Goal: Task Accomplishment & Management: Manage account settings

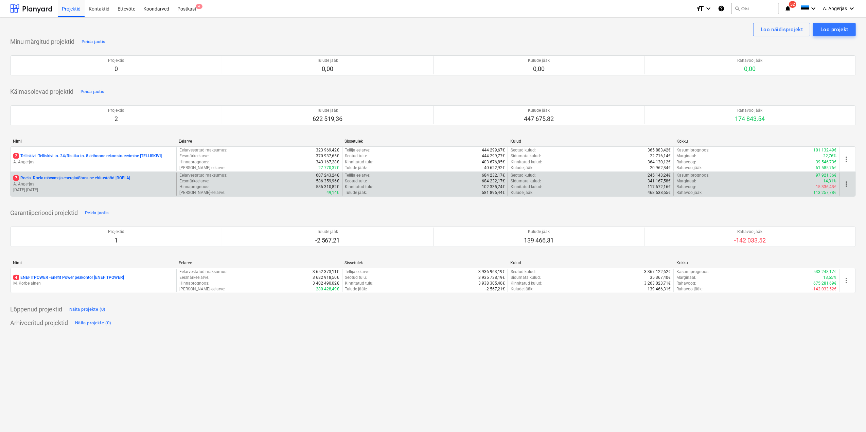
click at [112, 192] on p "[DATE] - [DATE]" at bounding box center [93, 190] width 160 height 6
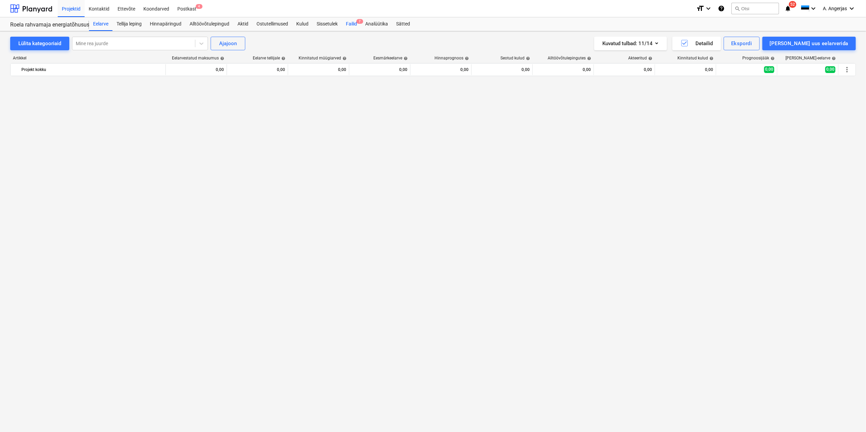
click at [348, 24] on div "Failid 7" at bounding box center [351, 24] width 19 height 14
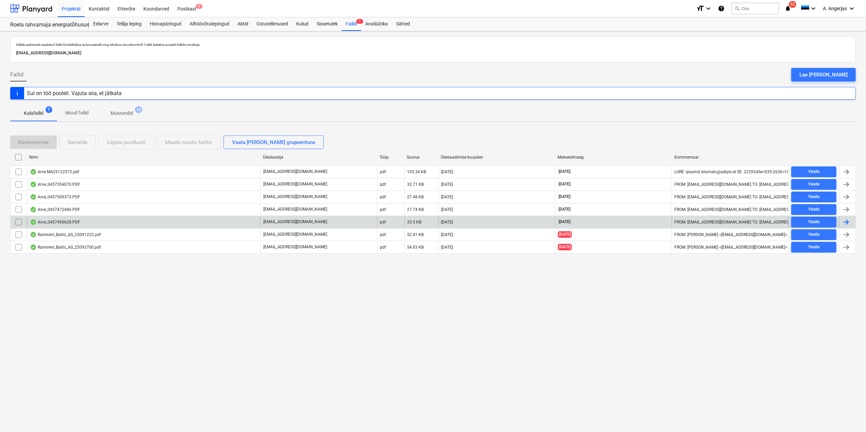
click at [79, 222] on div "Arve_0457490628.PDF" at bounding box center [55, 222] width 50 height 5
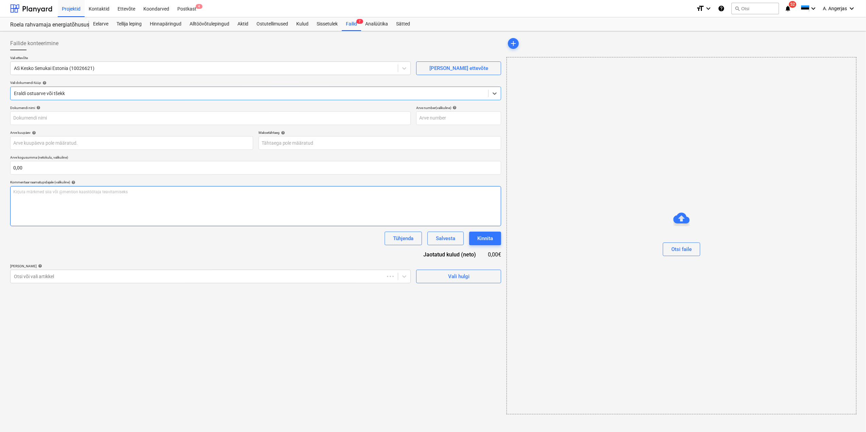
type input "457490628"
type input "[DATE]"
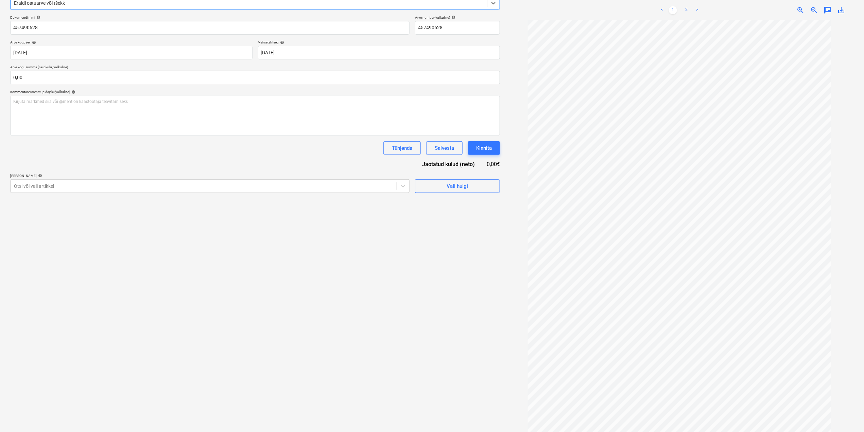
click at [683, 7] on link "2" at bounding box center [687, 10] width 8 height 8
click at [38, 74] on input "text" at bounding box center [255, 78] width 490 height 14
type input "36,33"
click at [469, 205] on span "Vali hulgi" at bounding box center [458, 203] width 68 height 9
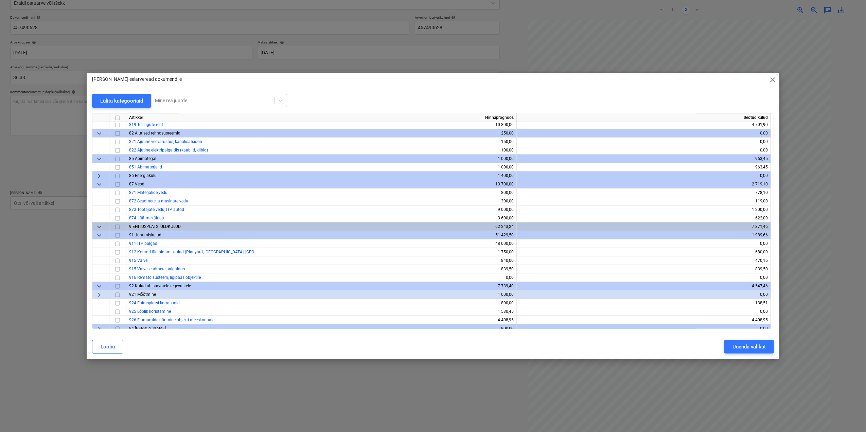
scroll to position [2461, 0]
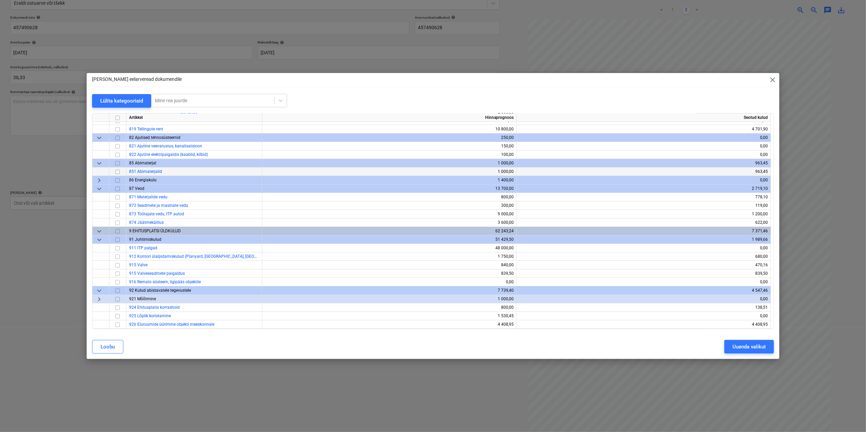
click at [120, 171] on input "checkbox" at bounding box center [118, 172] width 8 height 8
click at [767, 348] on button "Uuenda valikut" at bounding box center [750, 347] width 50 height 14
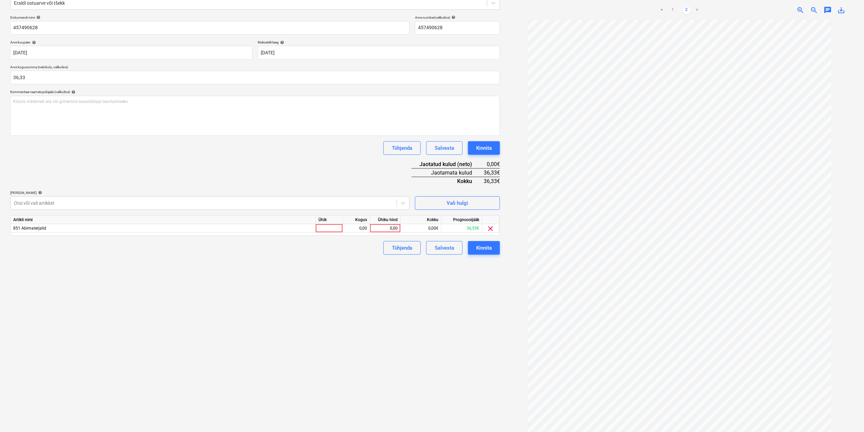
click at [320, 221] on div "Ühik" at bounding box center [329, 220] width 27 height 8
click at [332, 229] on div at bounding box center [329, 228] width 27 height 8
type input "tk"
click at [364, 225] on div "0,00" at bounding box center [356, 228] width 21 height 8
type input "1"
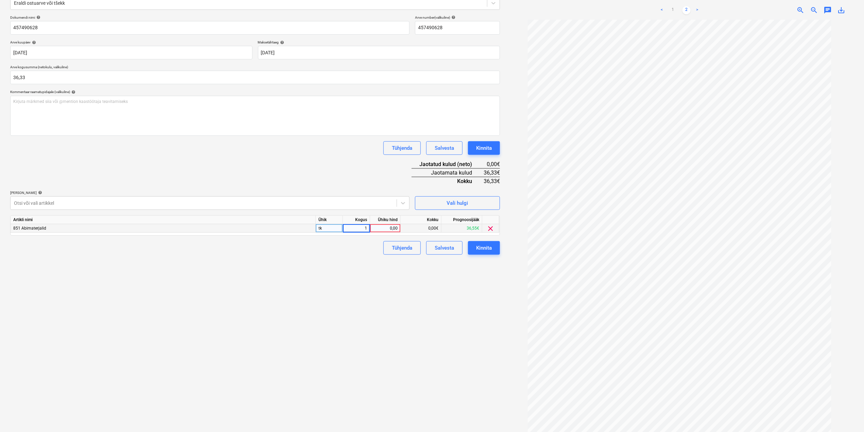
click at [381, 230] on div "0,00" at bounding box center [385, 228] width 25 height 8
type input "36,33"
click at [428, 290] on div "Failide konteerimine Vali ettevõte AS Kesko Senukai Estonia (10026621) [PERSON_…" at bounding box center [254, 190] width 495 height 492
click at [478, 249] on div "Kinnita" at bounding box center [484, 248] width 16 height 9
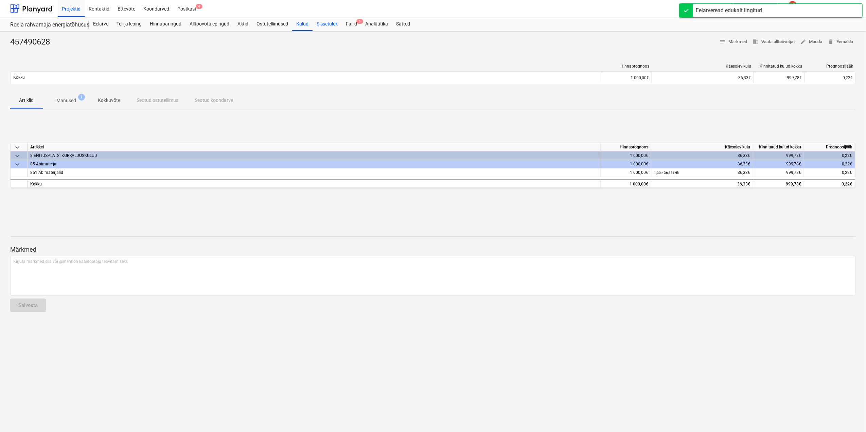
click at [341, 27] on div "Sissetulek" at bounding box center [327, 24] width 29 height 14
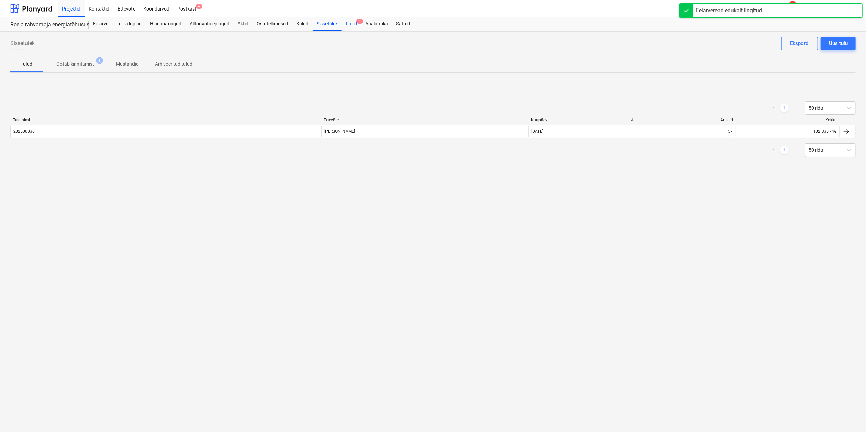
click at [361, 27] on div "Failid 6" at bounding box center [351, 24] width 19 height 14
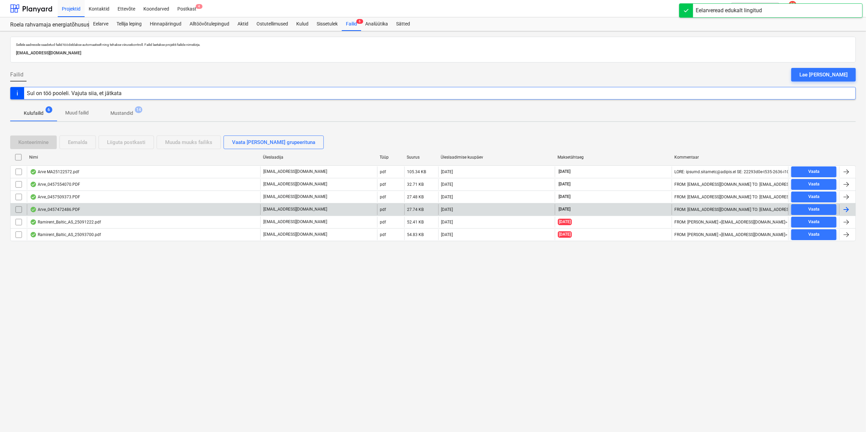
click at [78, 212] on div "Arve_0457472486.PDF" at bounding box center [55, 209] width 50 height 5
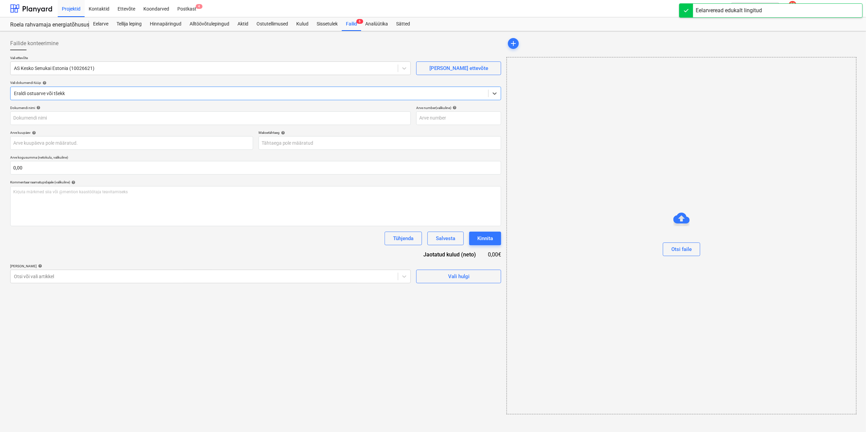
type input "457472486"
type input "[DATE]"
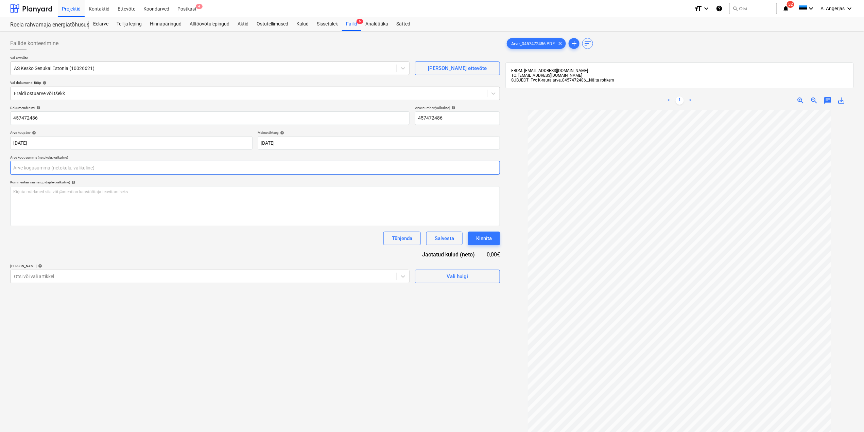
click at [167, 165] on input "text" at bounding box center [255, 168] width 490 height 14
type input "20,16"
click at [458, 288] on button "Vali hulgi" at bounding box center [457, 294] width 85 height 14
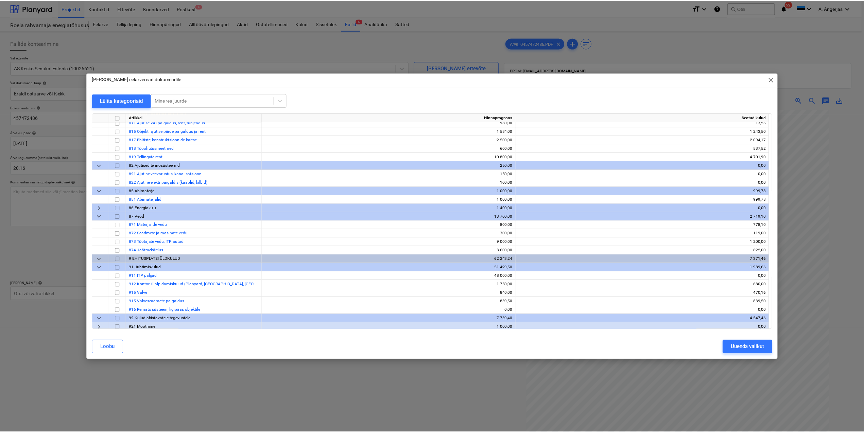
scroll to position [2461, 0]
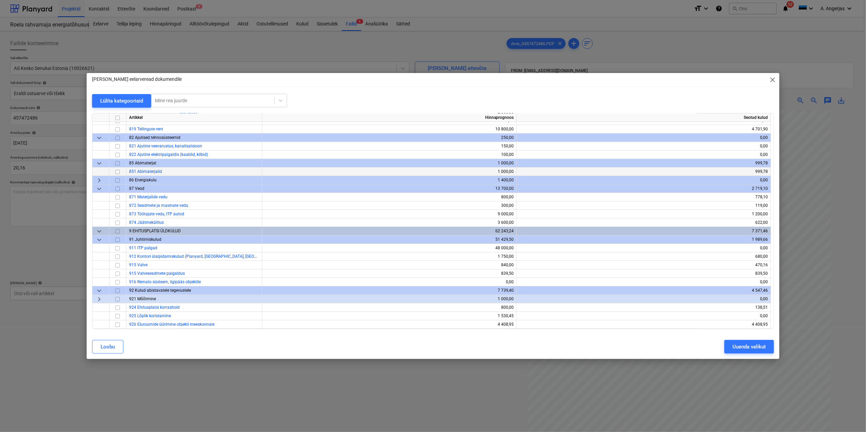
click at [119, 171] on input "checkbox" at bounding box center [118, 172] width 8 height 8
click at [754, 345] on div "Uuenda valikut" at bounding box center [749, 347] width 33 height 9
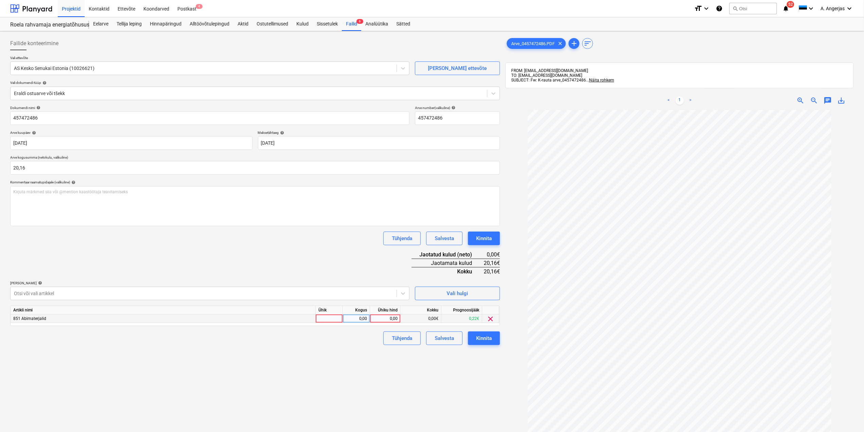
click at [328, 317] on div at bounding box center [329, 319] width 27 height 8
type input "tk"
click at [355, 319] on div "0,00" at bounding box center [356, 319] width 21 height 8
type input "1"
click at [396, 319] on div "0,00" at bounding box center [385, 319] width 25 height 8
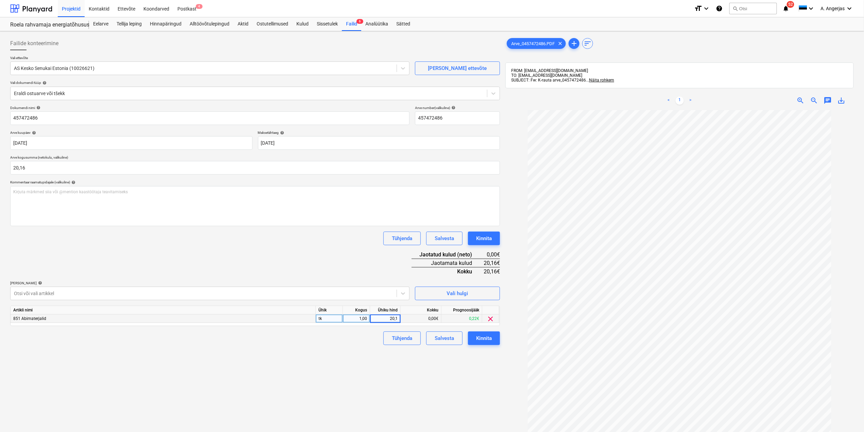
type input "20,16"
click at [340, 390] on div "Failide konteerimine Vali ettevõte AS Kesko Senukai Estonia (10026621) [PERSON_…" at bounding box center [254, 280] width 495 height 492
click at [485, 339] on div "Kinnita" at bounding box center [484, 338] width 16 height 9
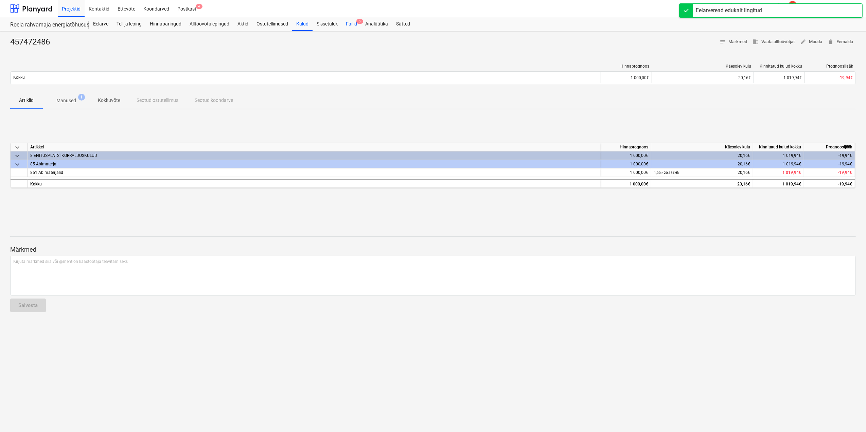
click at [353, 25] on div "Failid 5" at bounding box center [351, 24] width 19 height 14
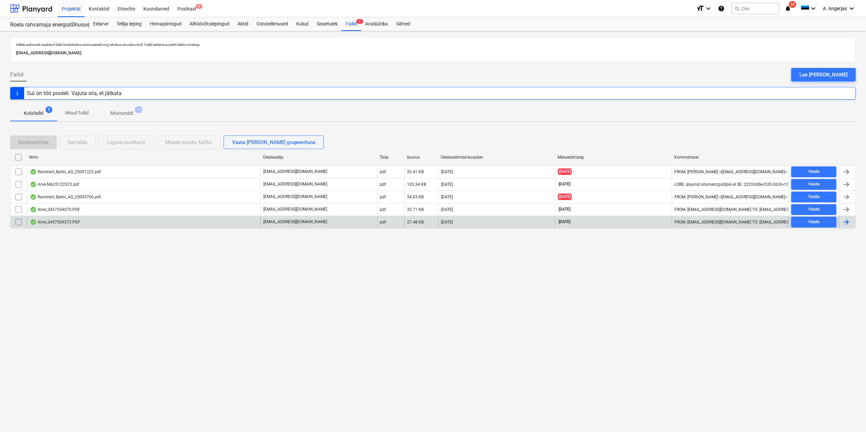
click at [125, 225] on div "Arve_0457509373.PDF" at bounding box center [144, 222] width 234 height 11
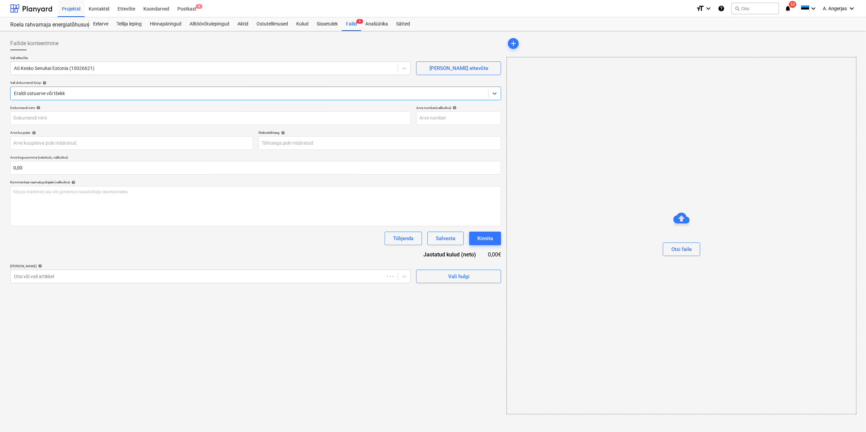
type input "457509373"
type input "[DATE]"
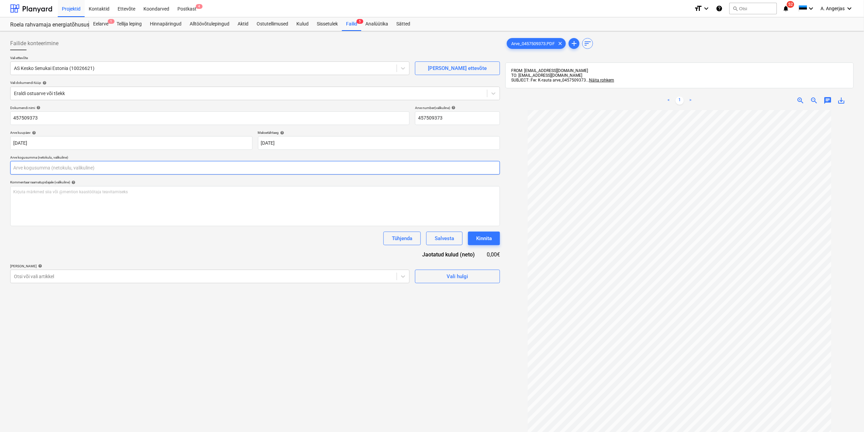
click at [94, 167] on input "text" at bounding box center [255, 168] width 490 height 14
type input "58,50"
click at [99, 404] on div "Failide konteerimine Vali ettevõte AS Kesko Senukai Estonia (10026621) [PERSON_…" at bounding box center [254, 280] width 495 height 492
click at [454, 290] on div "Vali hulgi" at bounding box center [457, 293] width 21 height 9
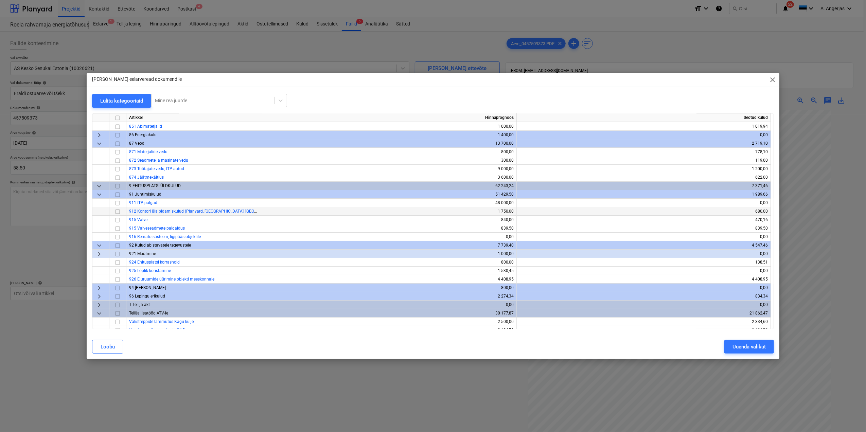
scroll to position [2461, 0]
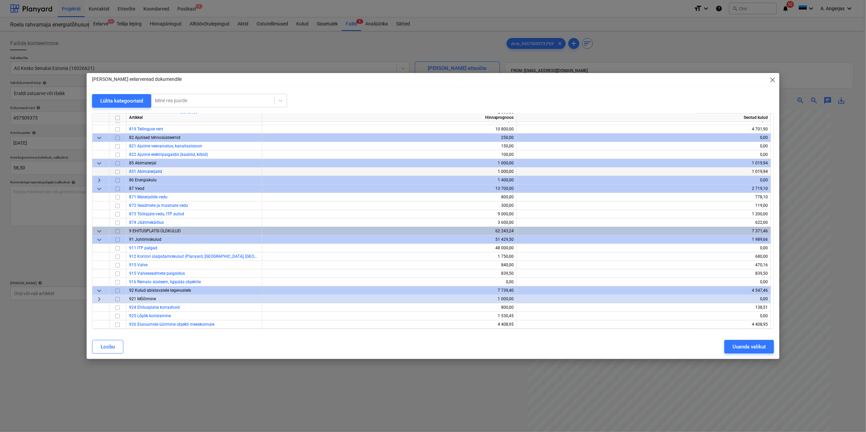
click at [120, 172] on input "checkbox" at bounding box center [118, 172] width 8 height 8
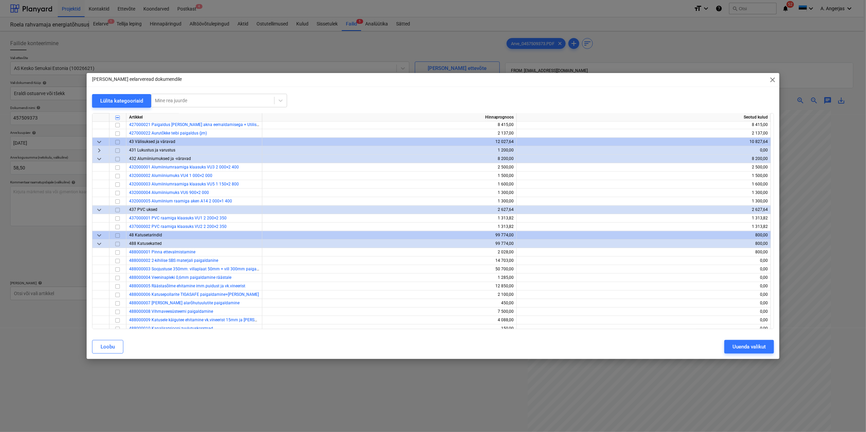
scroll to position [1374, 0]
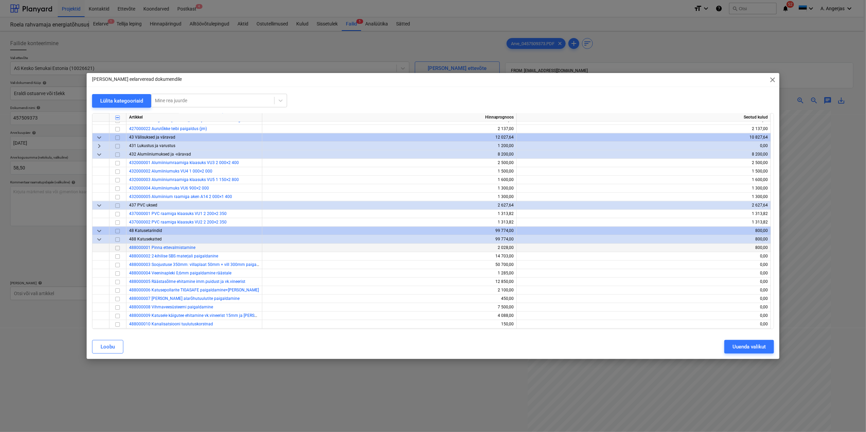
click at [120, 249] on input "checkbox" at bounding box center [118, 248] width 8 height 8
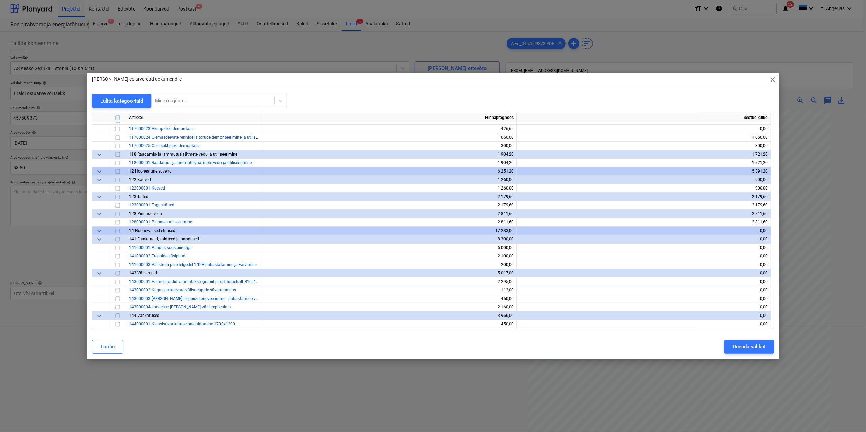
scroll to position [331, 0]
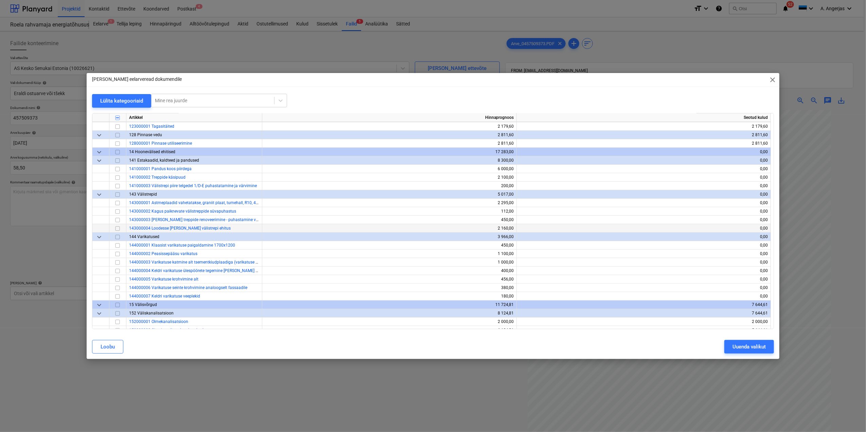
click at [120, 227] on input "checkbox" at bounding box center [118, 229] width 8 height 8
click at [742, 347] on div "Uuenda valikut" at bounding box center [749, 347] width 33 height 9
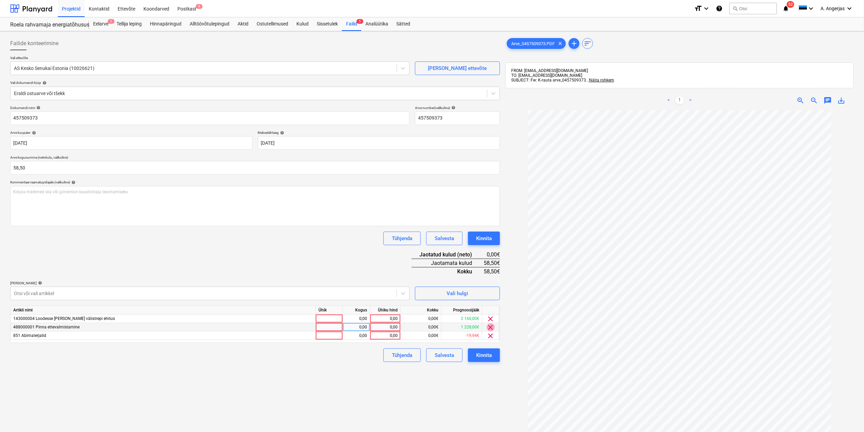
click at [491, 328] on span "clear" at bounding box center [491, 328] width 8 height 8
click at [330, 325] on div at bounding box center [329, 327] width 27 height 8
type input "tk"
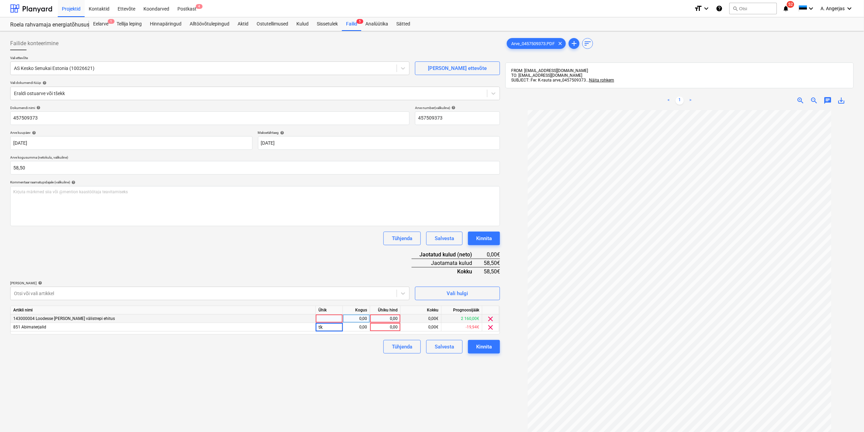
click at [326, 318] on div at bounding box center [329, 319] width 27 height 8
type input "tk"
click at [354, 316] on div "0,00" at bounding box center [356, 319] width 21 height 8
type input "1"
click at [362, 326] on div "0,00" at bounding box center [356, 327] width 21 height 8
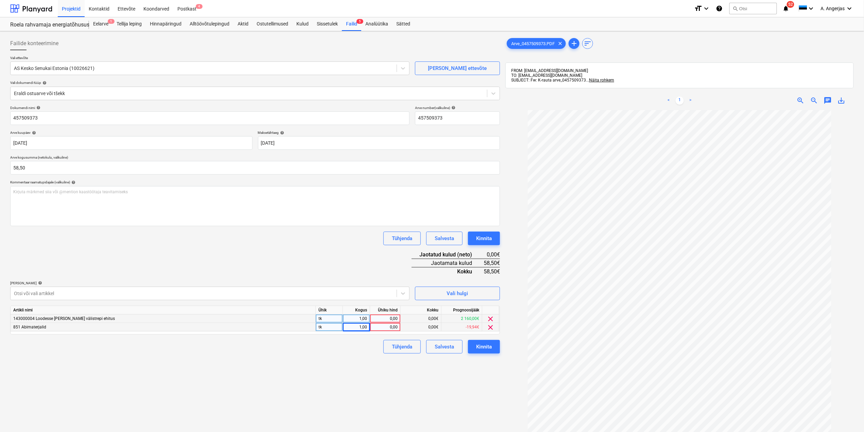
click at [394, 320] on div "0,00" at bounding box center [385, 319] width 25 height 8
click at [394, 331] on div "0,00" at bounding box center [385, 327] width 25 height 8
type input "4,5"
click at [399, 317] on div "0,00" at bounding box center [385, 319] width 31 height 8
type input "54"
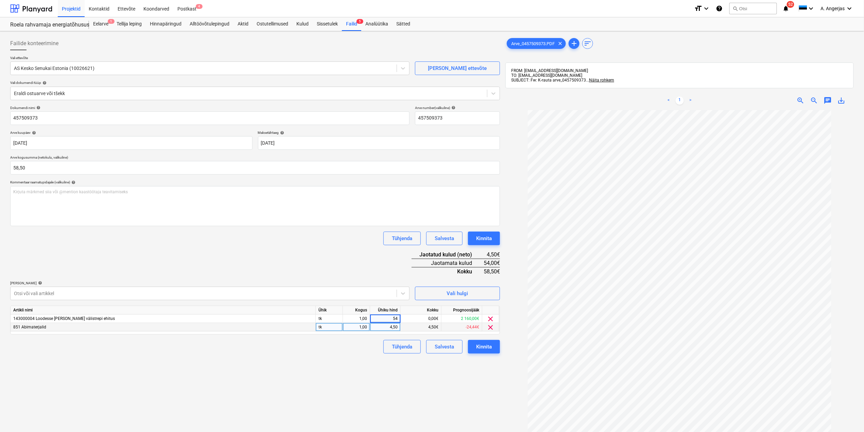
click at [338, 361] on div "Failide konteerimine Vali ettevõte AS Kesko Senukai Estonia (10026621) [PERSON_…" at bounding box center [254, 280] width 495 height 492
click at [497, 348] on button "Kinnita" at bounding box center [484, 347] width 32 height 14
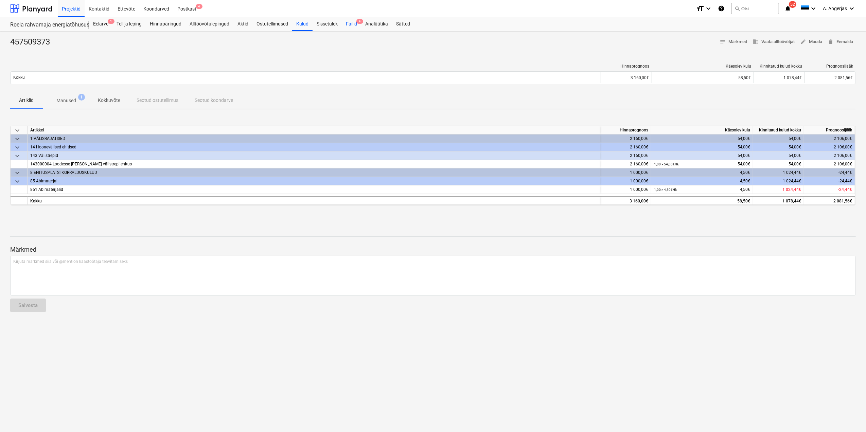
click at [345, 19] on div "Failid 4" at bounding box center [351, 24] width 19 height 14
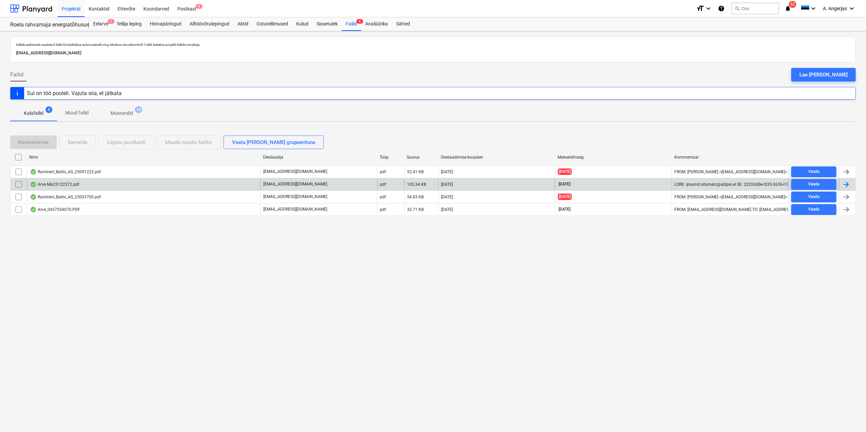
click at [162, 184] on div "Arve MA25122572.pdf" at bounding box center [144, 184] width 234 height 11
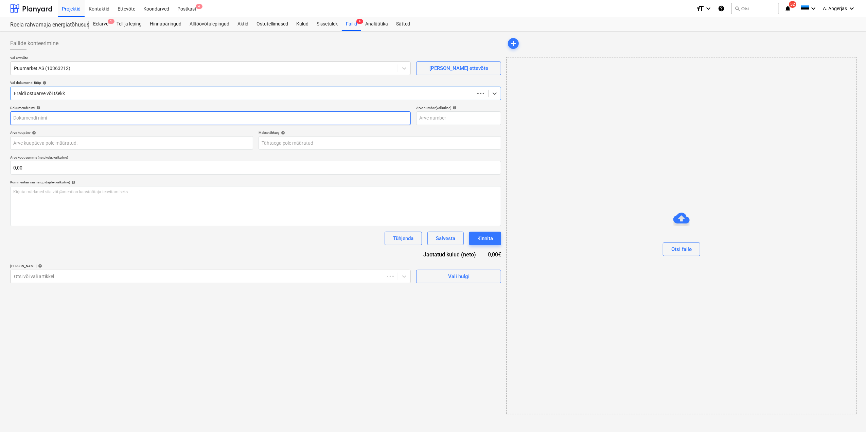
type input "MA25122572"
type input "[DATE]"
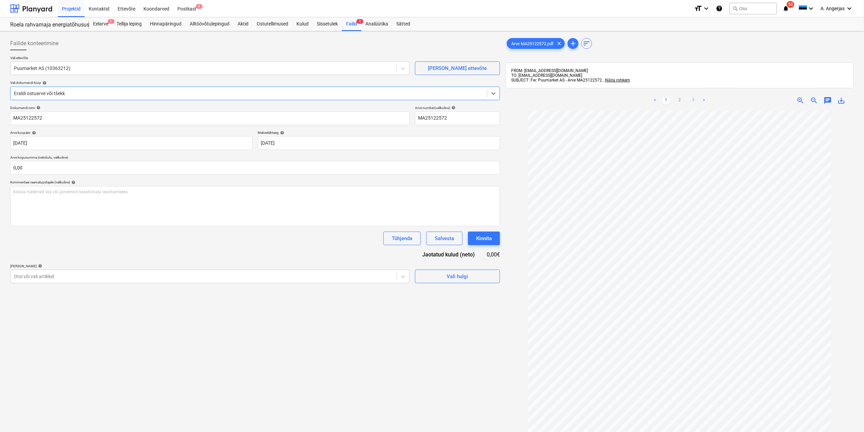
click at [695, 101] on link "3" at bounding box center [693, 101] width 8 height 8
click at [684, 101] on ul "< 1 2 3 >" at bounding box center [679, 101] width 113 height 8
click at [681, 101] on link "2" at bounding box center [680, 101] width 8 height 8
click at [41, 165] on input "text" at bounding box center [255, 168] width 490 height 14
type input "333,02"
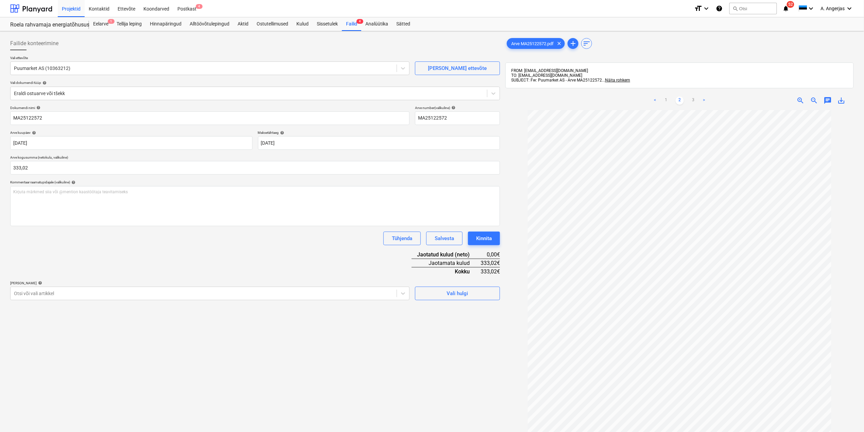
click at [309, 247] on div "Dokumendi nimi help MA25122572 Arve number (valikuline) help MA25122572 Arve ku…" at bounding box center [255, 203] width 490 height 195
click at [471, 295] on span "Vali hulgi" at bounding box center [458, 293] width 68 height 9
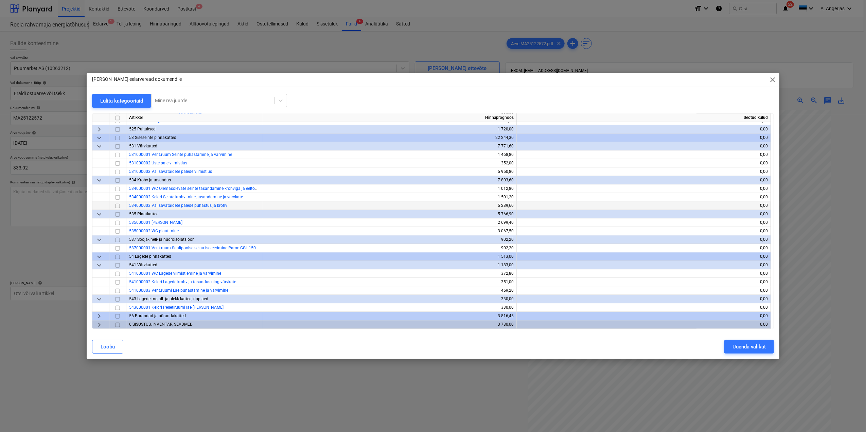
scroll to position [1767, 0]
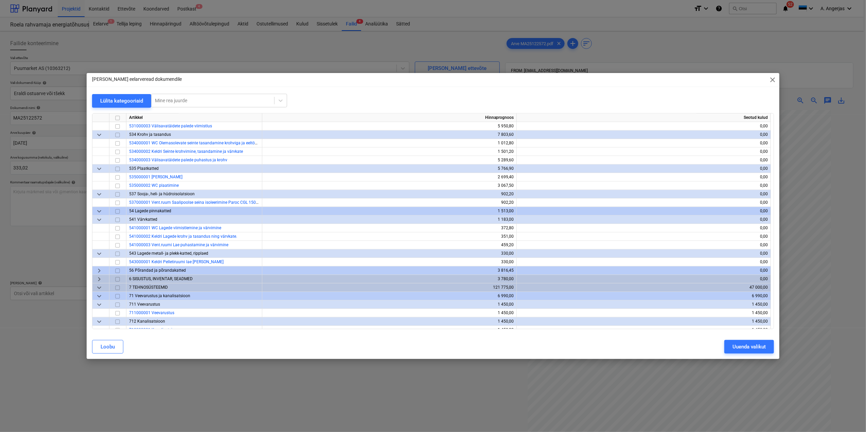
click at [99, 270] on span "keyboard_arrow_right" at bounding box center [99, 271] width 8 height 8
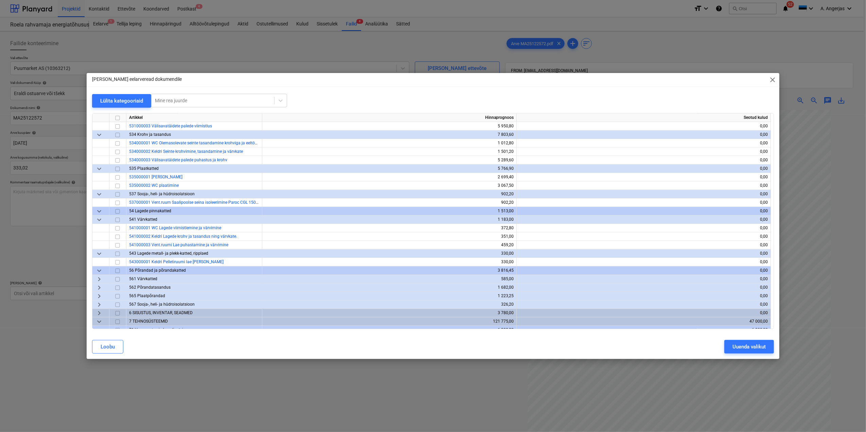
click at [101, 287] on span "keyboard_arrow_right" at bounding box center [99, 288] width 8 height 8
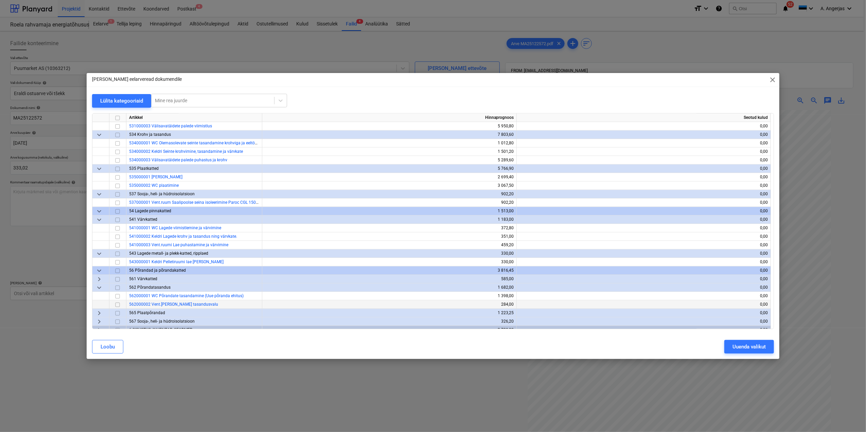
click at [117, 304] on input "checkbox" at bounding box center [118, 305] width 8 height 8
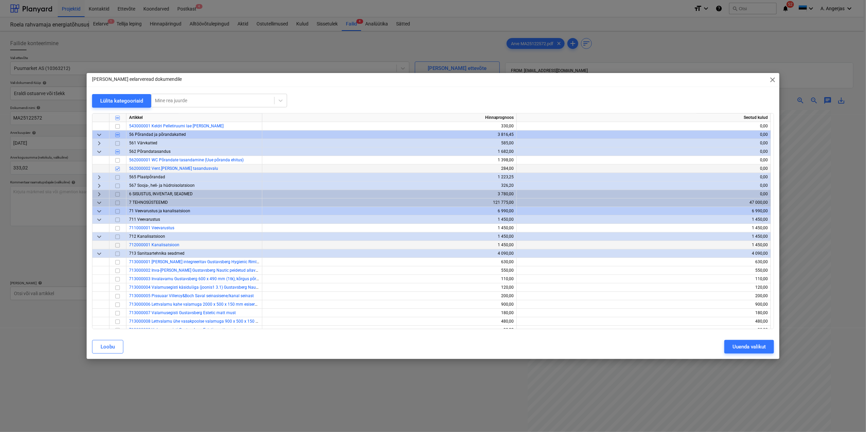
scroll to position [1858, 0]
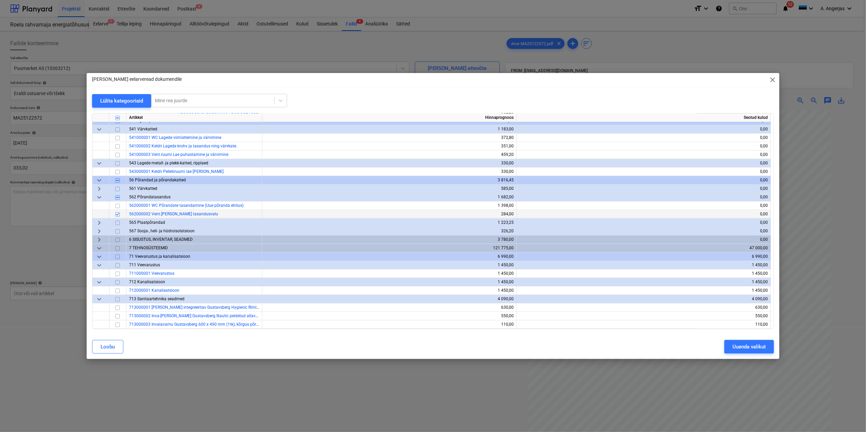
click at [101, 188] on span "keyboard_arrow_right" at bounding box center [99, 189] width 8 height 8
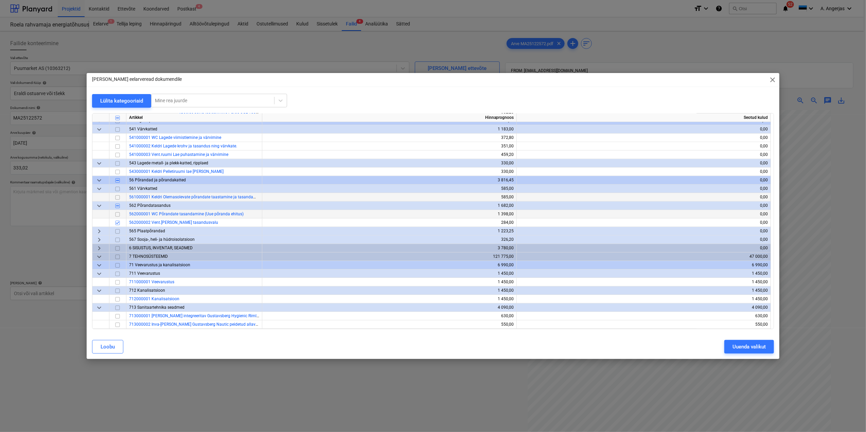
click at [119, 197] on input "checkbox" at bounding box center [118, 197] width 8 height 8
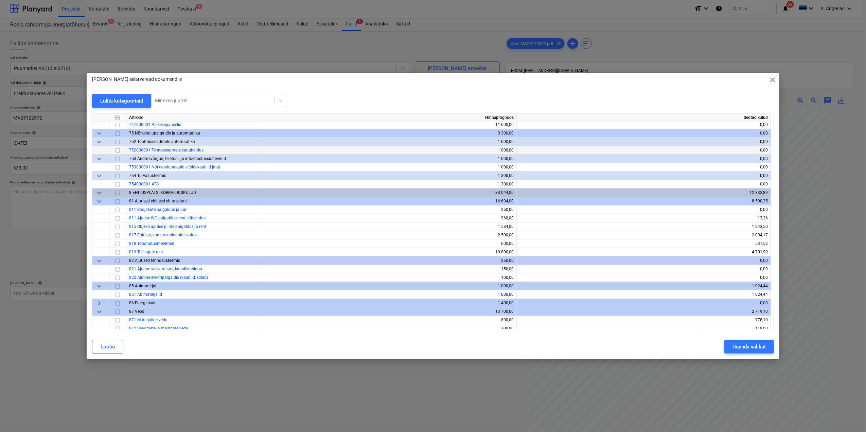
scroll to position [2402, 0]
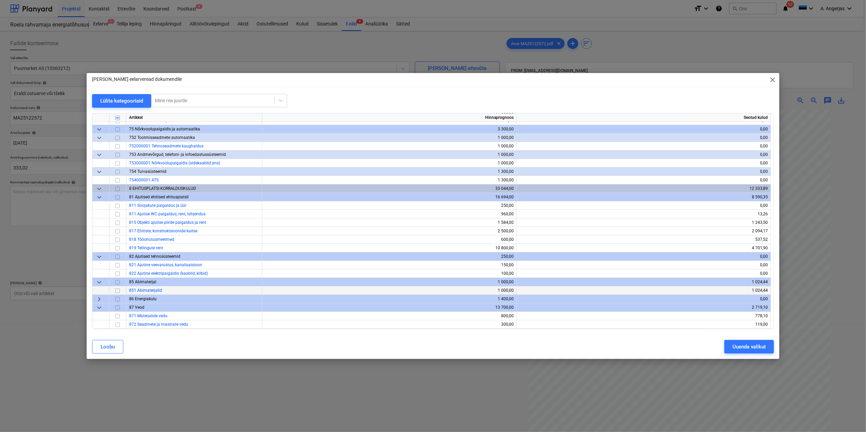
click at [118, 290] on input "checkbox" at bounding box center [118, 291] width 8 height 8
click at [117, 316] on input "checkbox" at bounding box center [118, 316] width 8 height 8
click at [117, 230] on input "checkbox" at bounding box center [118, 231] width 8 height 8
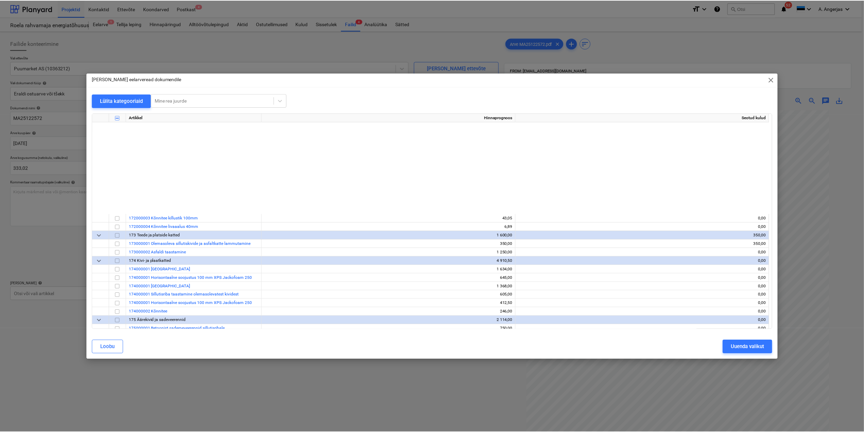
scroll to position [725, 0]
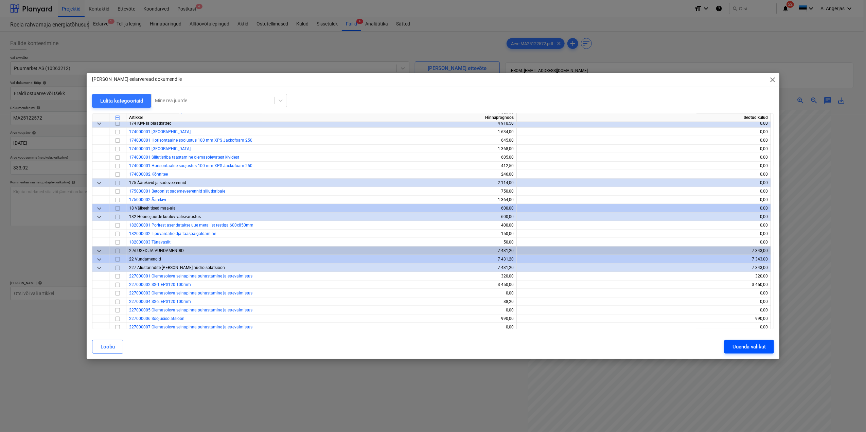
click at [746, 340] on button "Uuenda valikut" at bounding box center [750, 347] width 50 height 14
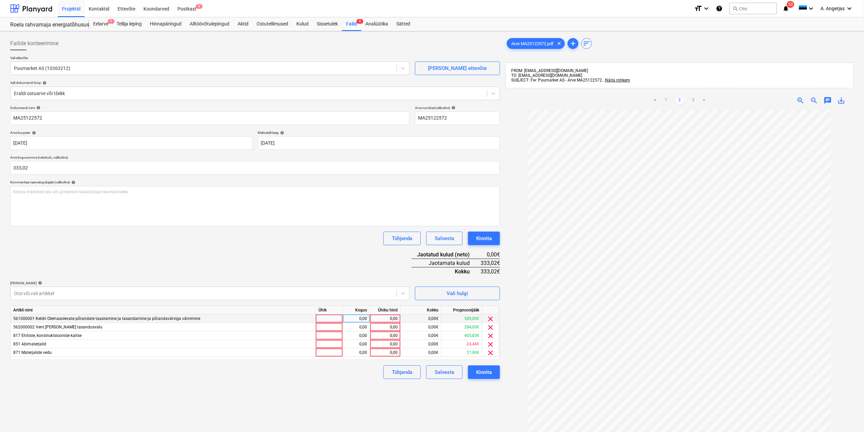
click at [336, 315] on div at bounding box center [329, 319] width 27 height 8
type input "tk"
click at [332, 328] on div at bounding box center [329, 327] width 27 height 8
type input "tk"
click at [334, 334] on div at bounding box center [329, 336] width 27 height 8
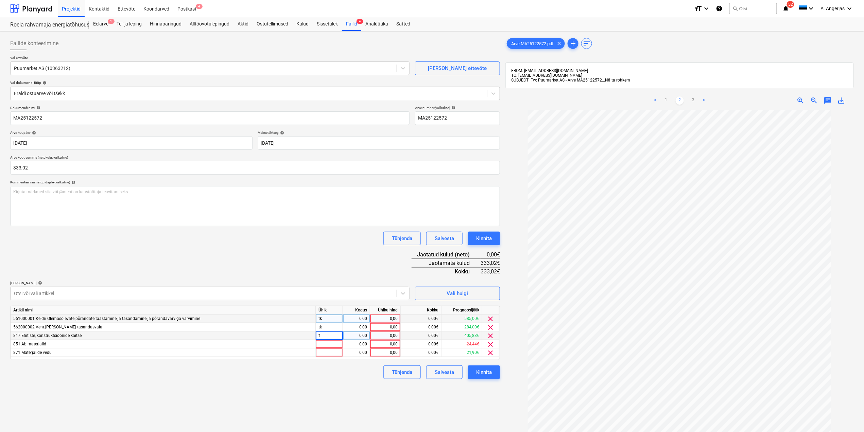
type input "tk"
click at [334, 344] on div at bounding box center [329, 344] width 27 height 8
type input "tk"
click at [330, 353] on div at bounding box center [329, 353] width 27 height 8
type input "tk"
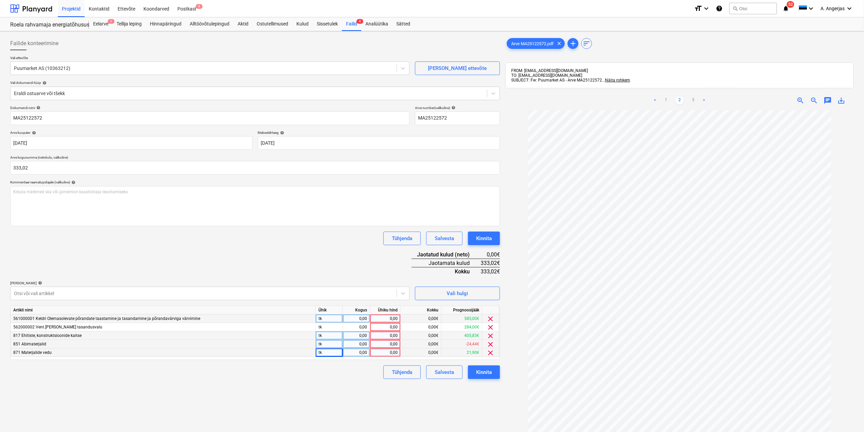
click at [358, 319] on div "0,00" at bounding box center [356, 319] width 21 height 8
type input "1"
click at [361, 326] on div "0,00" at bounding box center [356, 327] width 21 height 8
click at [362, 334] on div "0,00" at bounding box center [356, 336] width 21 height 8
type input "1"
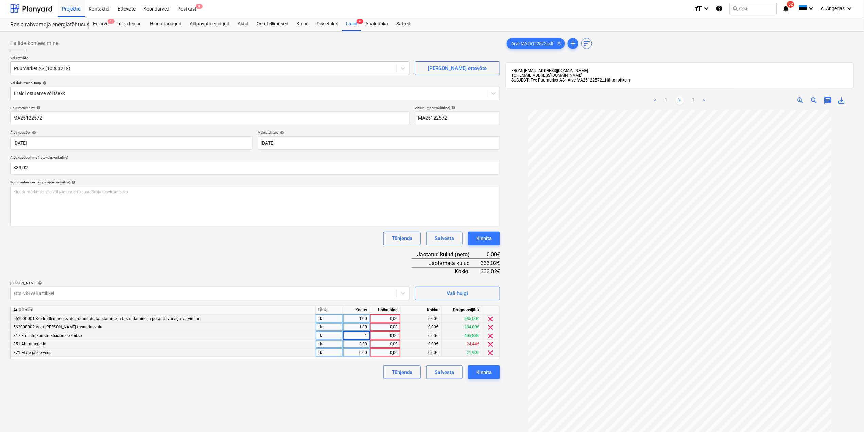
click at [362, 342] on div "0,00" at bounding box center [356, 344] width 21 height 8
click at [362, 353] on div "0,00" at bounding box center [356, 353] width 21 height 8
click at [385, 319] on div "0,00" at bounding box center [385, 319] width 25 height 8
click at [373, 351] on div "0,00" at bounding box center [385, 353] width 25 height 8
click at [390, 351] on input "69,52" at bounding box center [385, 353] width 30 height 8
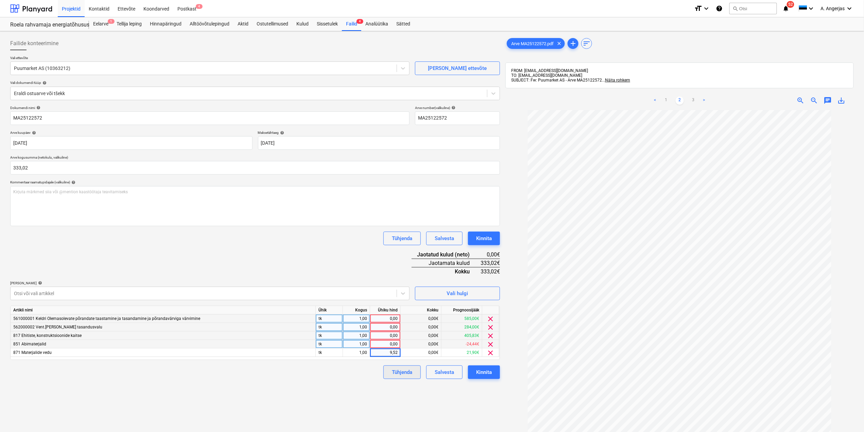
type input "79,52"
click at [358, 370] on div "Tühjenda Salvesta Kinnita" at bounding box center [255, 373] width 490 height 14
click at [669, 102] on link "1" at bounding box center [666, 101] width 8 height 8
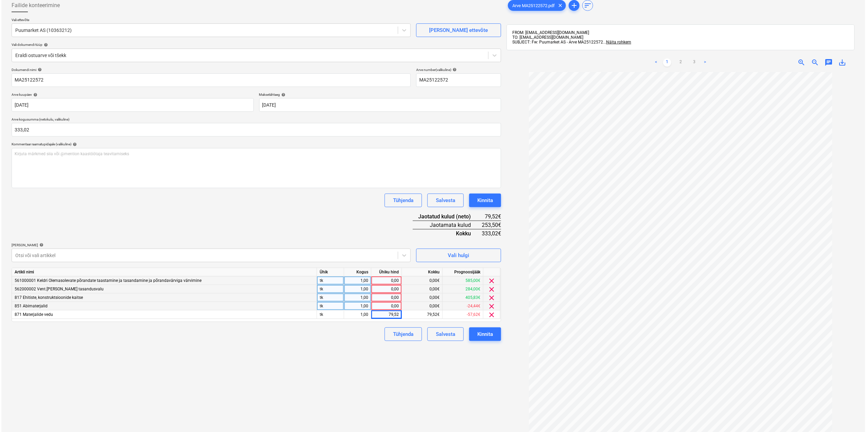
scroll to position [90, 0]
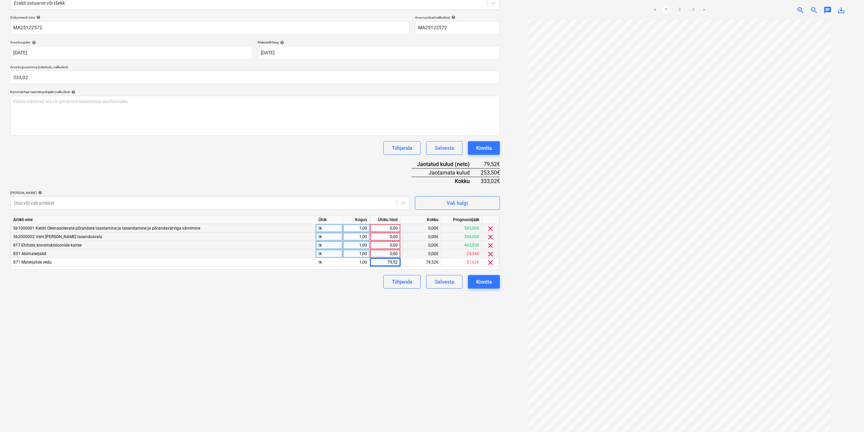
click at [379, 253] on div "0,00" at bounding box center [385, 254] width 25 height 8
type input "51,1"
click at [385, 295] on div "Failide konteerimine Vali ettevõte Puumarket AS (10363212) [PERSON_NAME] ettevõ…" at bounding box center [254, 190] width 495 height 492
click at [391, 243] on div "0,00" at bounding box center [385, 245] width 25 height 8
type input "51,1"
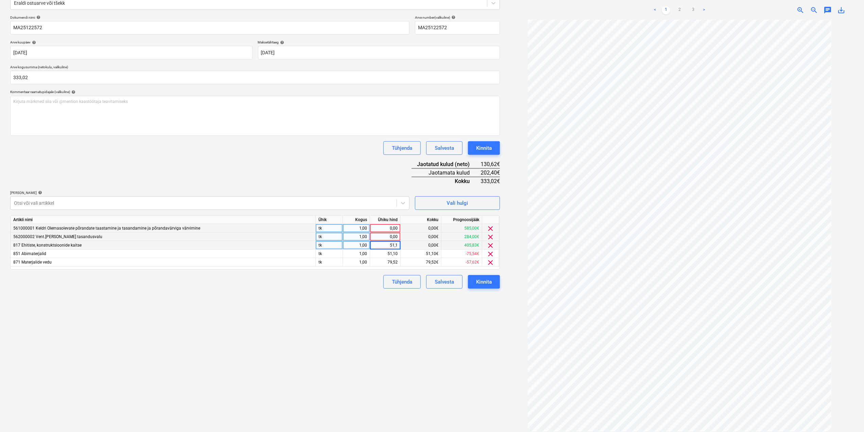
click at [361, 290] on div "Failide konteerimine Vali ettevõte Puumarket AS (10363212) [PERSON_NAME] ettevõ…" at bounding box center [254, 190] width 495 height 492
click at [388, 252] on div "51,10" at bounding box center [385, 254] width 25 height 8
type input "19,17"
click at [354, 317] on div "Failide konteerimine Vali ettevõte Puumarket AS (10363212) [PERSON_NAME] ettevõ…" at bounding box center [254, 190] width 495 height 492
click at [392, 243] on div "51,10" at bounding box center [385, 245] width 25 height 8
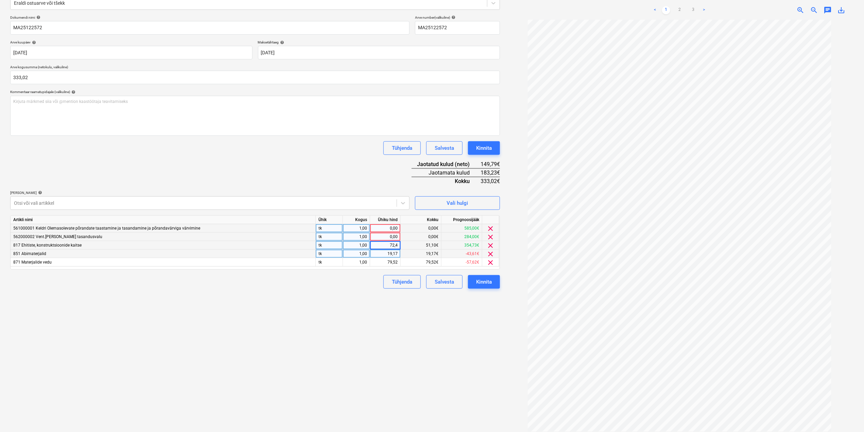
type input "72,48"
click at [366, 296] on div "Failide konteerimine Vali ettevõte Puumarket AS (10363212) [PERSON_NAME] ettevõ…" at bounding box center [254, 190] width 495 height 492
click at [385, 239] on div "0,00" at bounding box center [385, 237] width 25 height 8
type input "75"
click at [380, 294] on div "Failide konteerimine Vali ettevõte Puumarket AS (10363212) [PERSON_NAME] ettevõ…" at bounding box center [254, 190] width 495 height 492
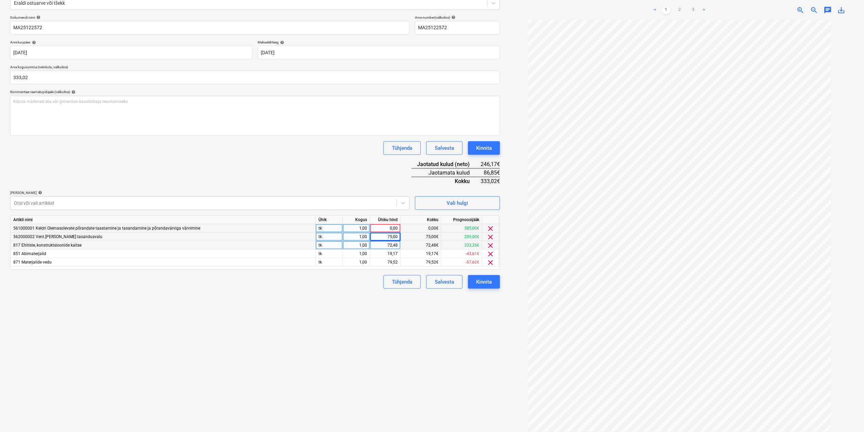
click at [382, 229] on div "0,00" at bounding box center [385, 228] width 25 height 8
type input "86,85"
click at [366, 347] on div "Failide konteerimine Vali ettevõte Puumarket AS (10363212) [PERSON_NAME] ettevõ…" at bounding box center [254, 190] width 495 height 492
click at [486, 283] on div "Kinnita" at bounding box center [484, 282] width 16 height 9
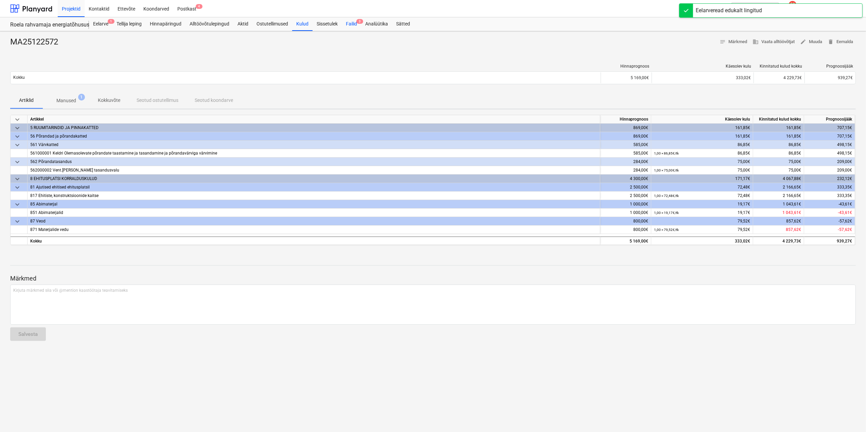
click at [351, 24] on div "Failid 3" at bounding box center [351, 24] width 19 height 14
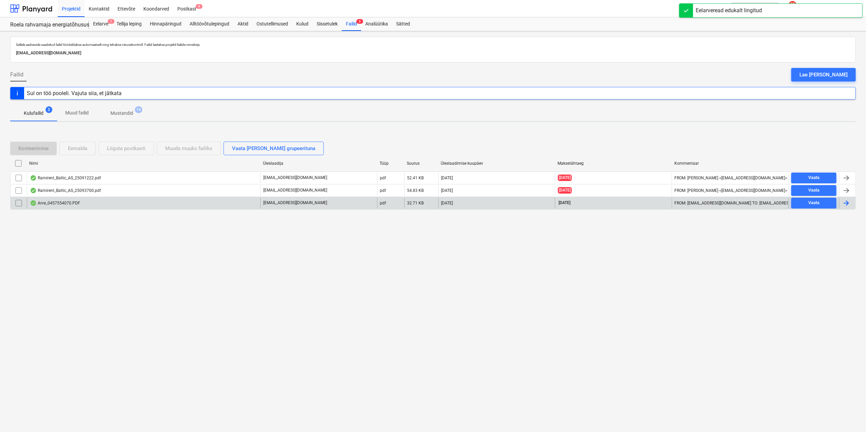
click at [52, 203] on div "Arve_0457554070.PDF" at bounding box center [55, 203] width 50 height 5
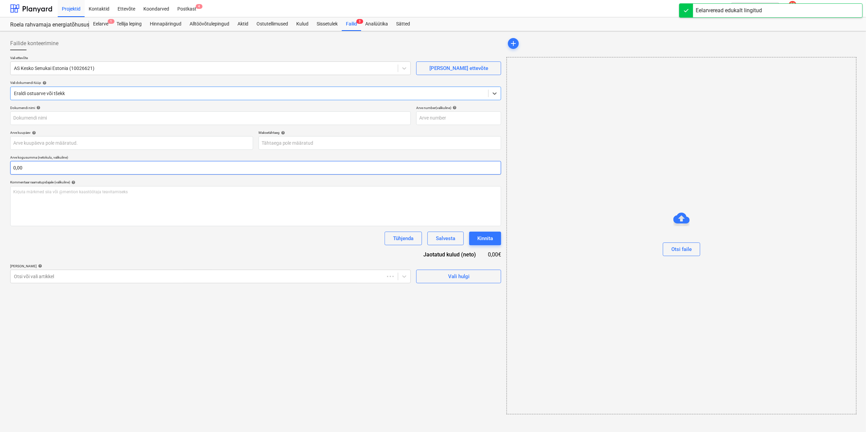
type input "457554070"
type input "[DATE]"
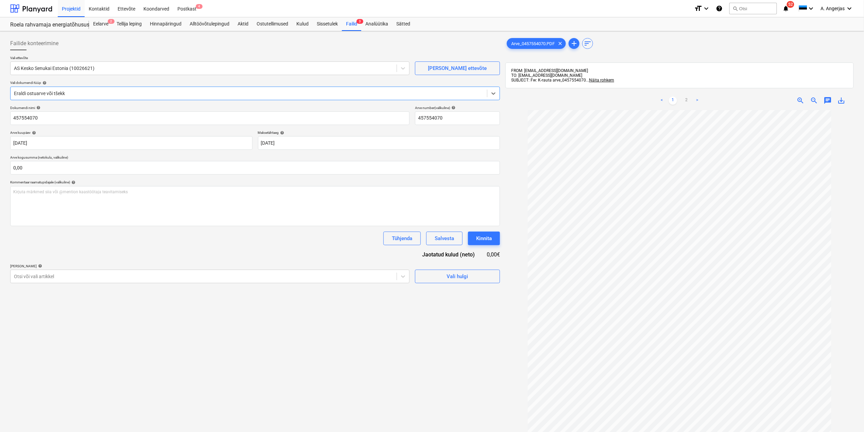
scroll to position [17, 0]
click at [684, 103] on link "2" at bounding box center [687, 101] width 8 height 8
click at [217, 164] on input "text" at bounding box center [255, 168] width 490 height 14
type input "46,56"
click at [210, 320] on div "Failide konteerimine Vali ettevõte AS Kesko Senukai Estonia (10026621) [PERSON_…" at bounding box center [254, 280] width 495 height 492
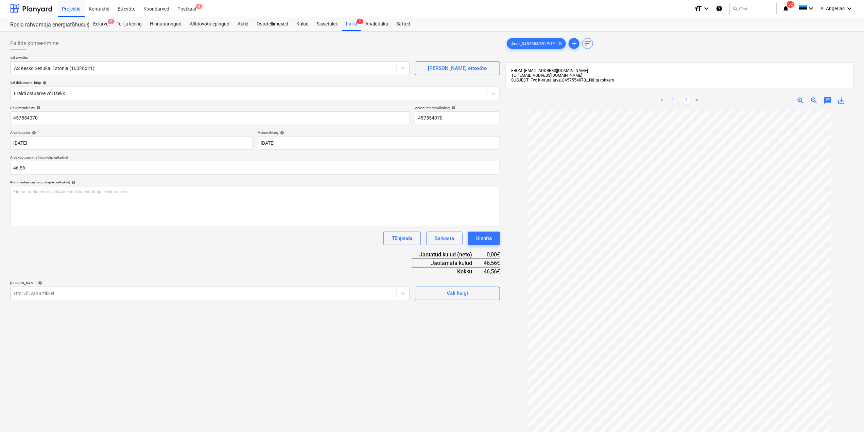
click at [672, 101] on link "1" at bounding box center [673, 101] width 8 height 8
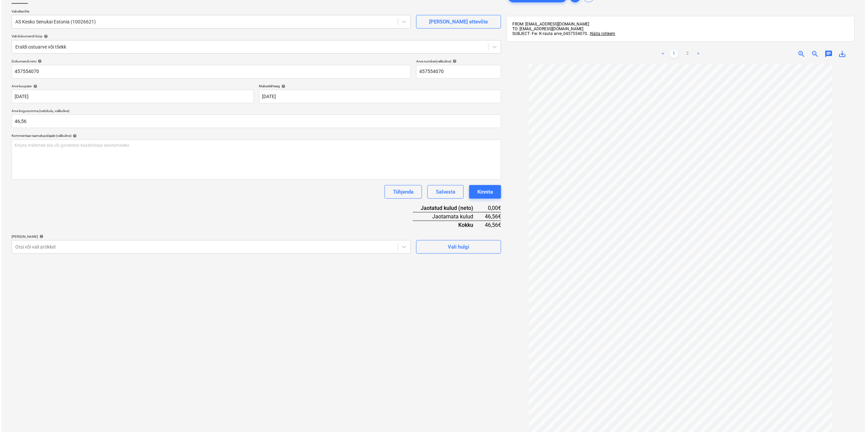
scroll to position [98, 0]
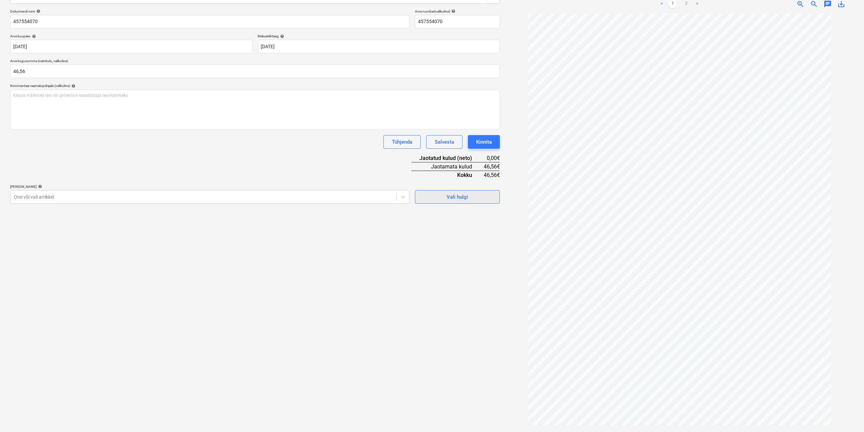
click at [459, 193] on div "Vali hulgi" at bounding box center [457, 197] width 21 height 9
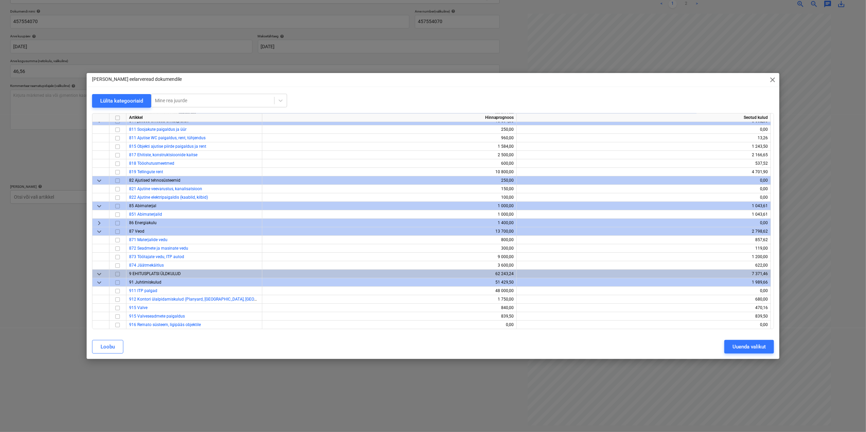
scroll to position [2476, 0]
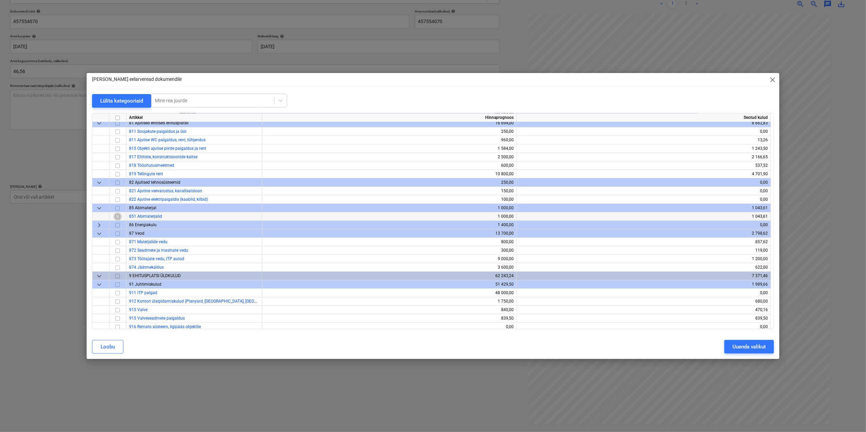
click at [118, 218] on input "checkbox" at bounding box center [118, 217] width 8 height 8
click at [739, 340] on button "Uuenda valikut" at bounding box center [750, 347] width 50 height 14
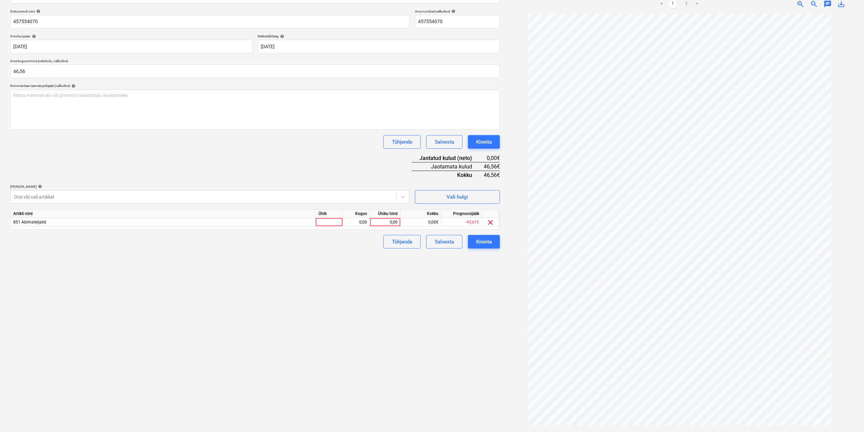
click at [314, 216] on div "Artikli nimi" at bounding box center [163, 214] width 305 height 8
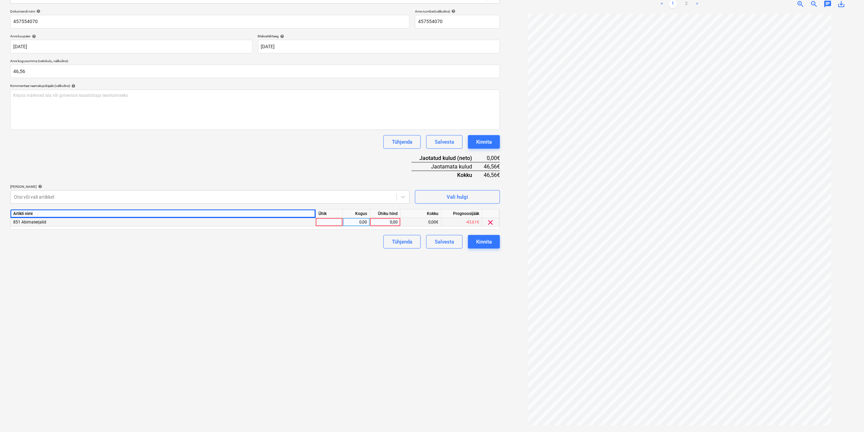
click at [325, 219] on div at bounding box center [329, 222] width 27 height 8
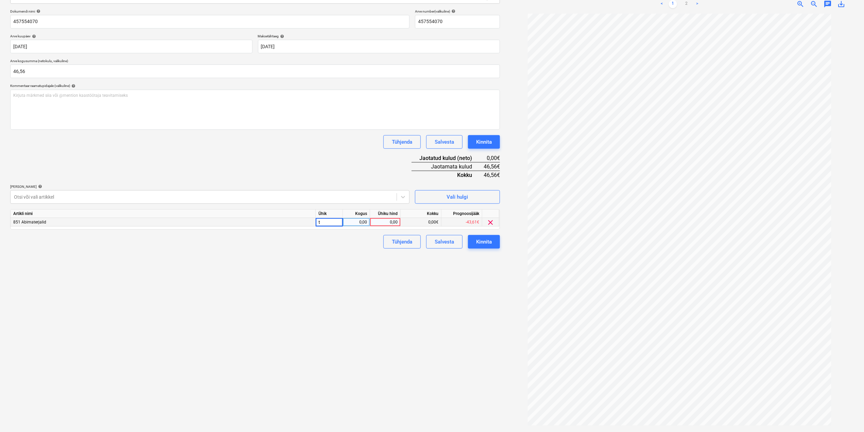
type input "tk"
type input "46,56"
click at [365, 309] on div "Failide konteerimine Vali ettevõte AS Kesko Senukai Estonia (10026621) [PERSON_…" at bounding box center [254, 183] width 495 height 492
click at [486, 238] on div "Kinnita" at bounding box center [484, 242] width 16 height 9
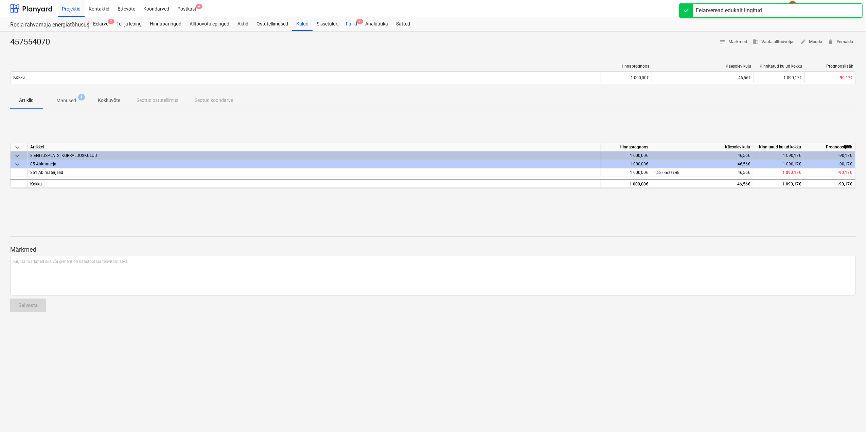
click at [353, 22] on div "Failid 2" at bounding box center [351, 24] width 19 height 14
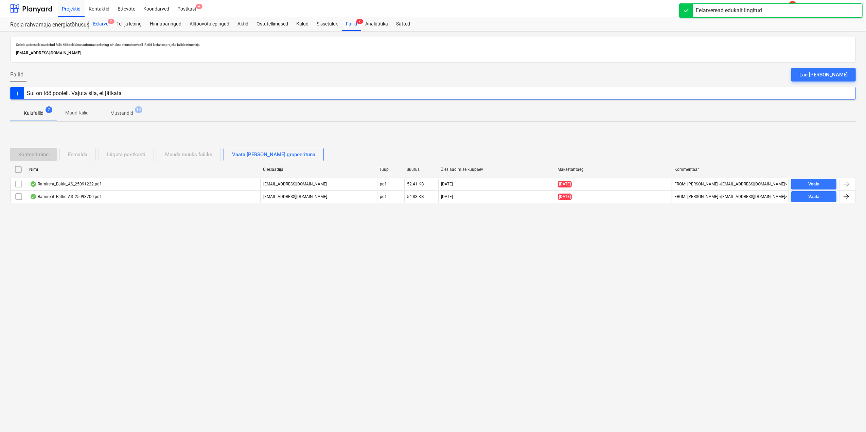
click at [97, 28] on div "Eelarve 2" at bounding box center [100, 24] width 23 height 14
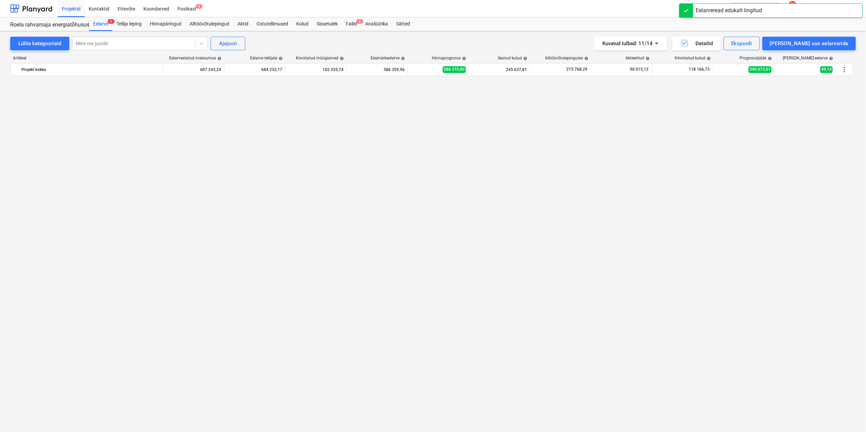
scroll to position [1942, 0]
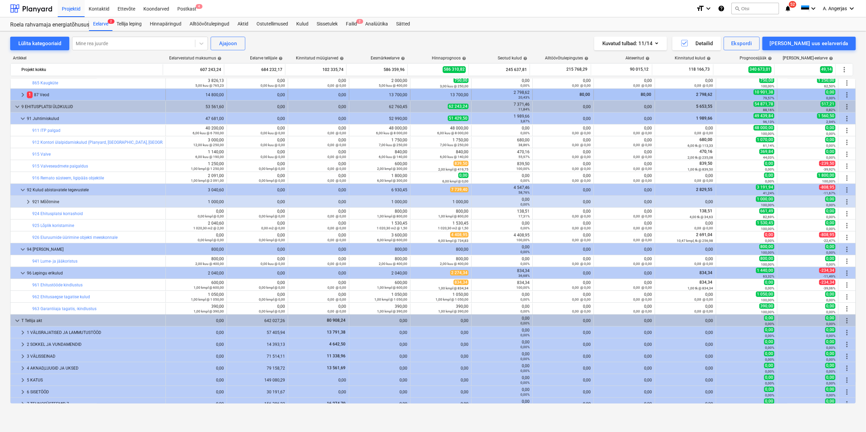
click at [20, 93] on span "keyboard_arrow_right" at bounding box center [23, 95] width 8 height 8
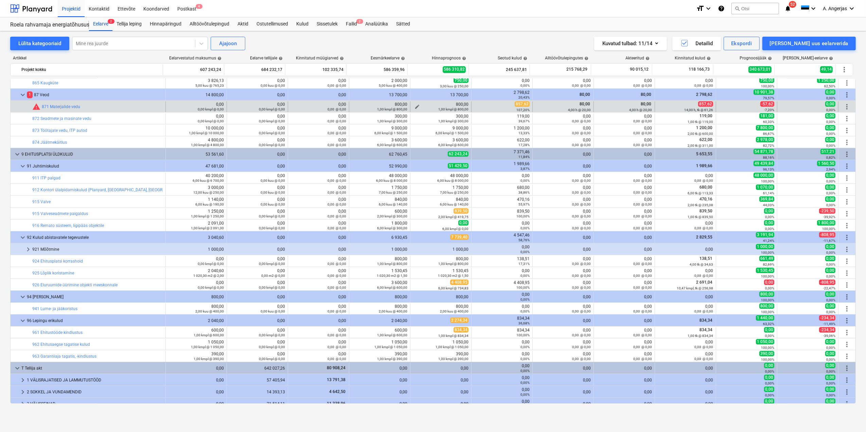
click at [415, 106] on span "edit" at bounding box center [417, 106] width 5 height 5
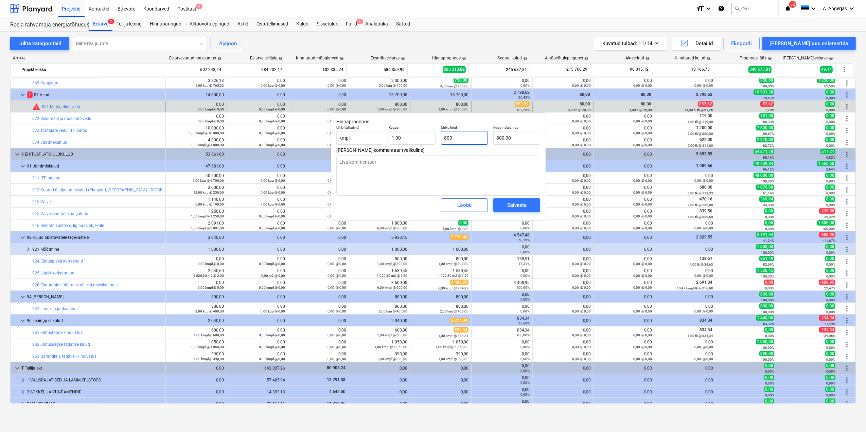
click at [466, 138] on input "800" at bounding box center [464, 138] width 47 height 14
drag, startPoint x: 454, startPoint y: 138, endPoint x: 441, endPoint y: 138, distance: 13.6
click at [441, 138] on div "Ühiku hind 800" at bounding box center [464, 135] width 52 height 25
type input "1"
type textarea "x"
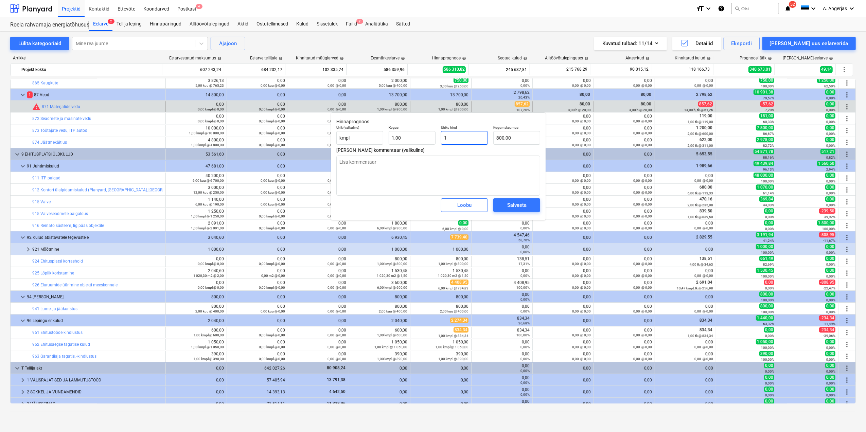
type input "1,00"
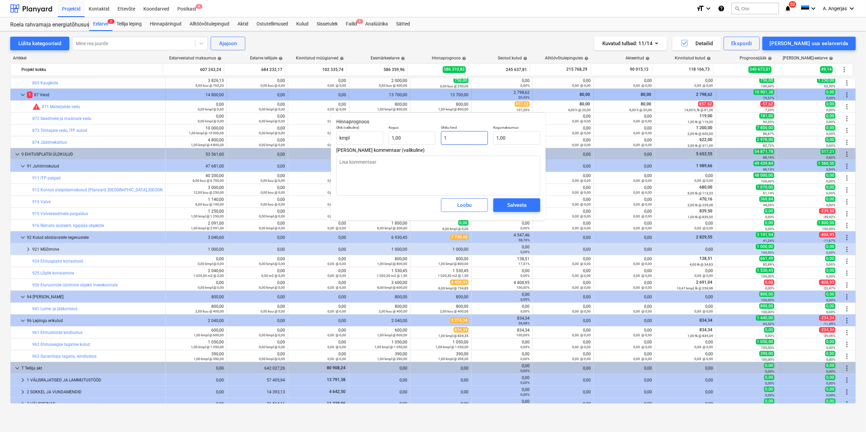
type input "15"
type textarea "x"
type input "15,00"
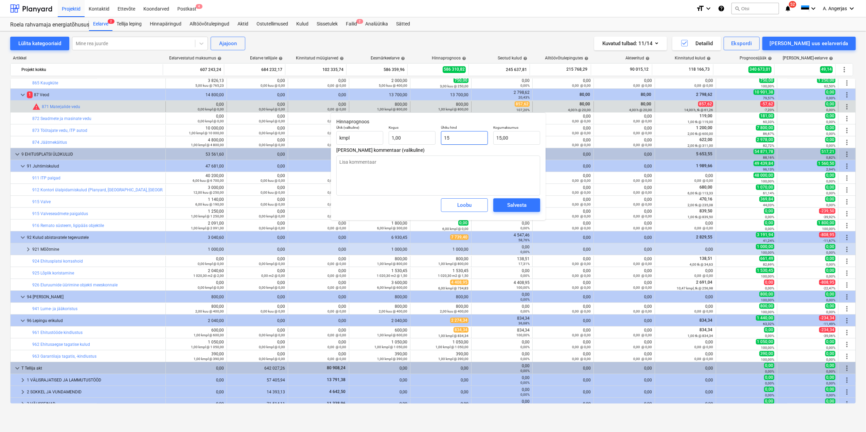
type input "150"
type textarea "x"
type input "150,00"
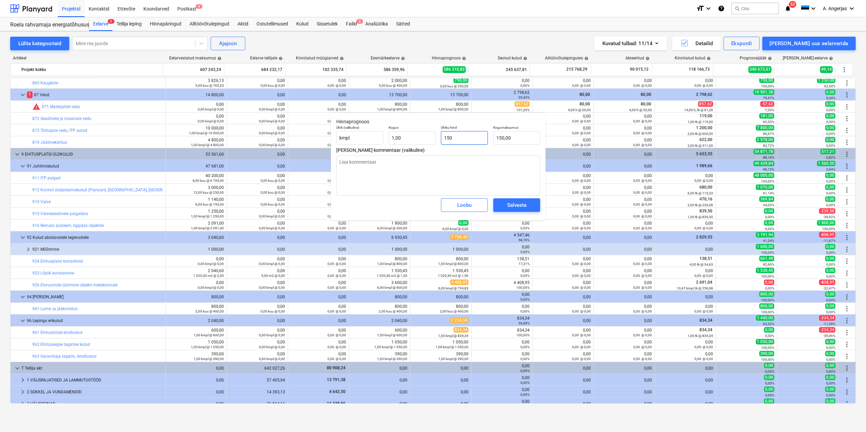
type input "1500"
type textarea "x"
type input "1 500,00"
click at [513, 206] on div "Salvesta" at bounding box center [516, 205] width 19 height 9
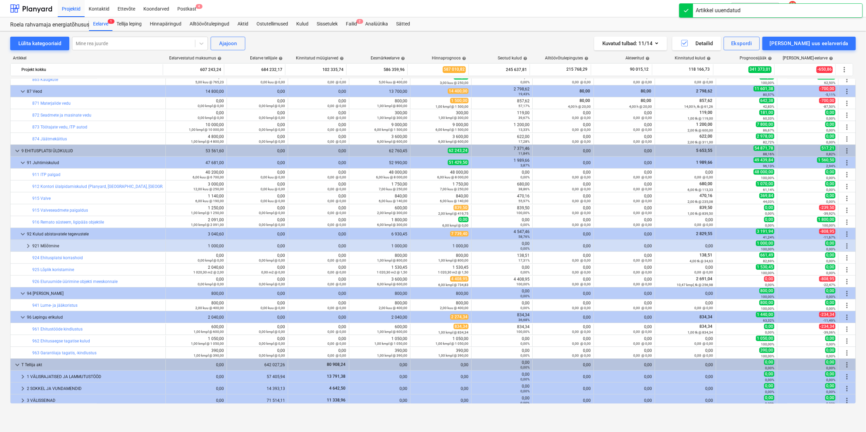
scroll to position [1717, 0]
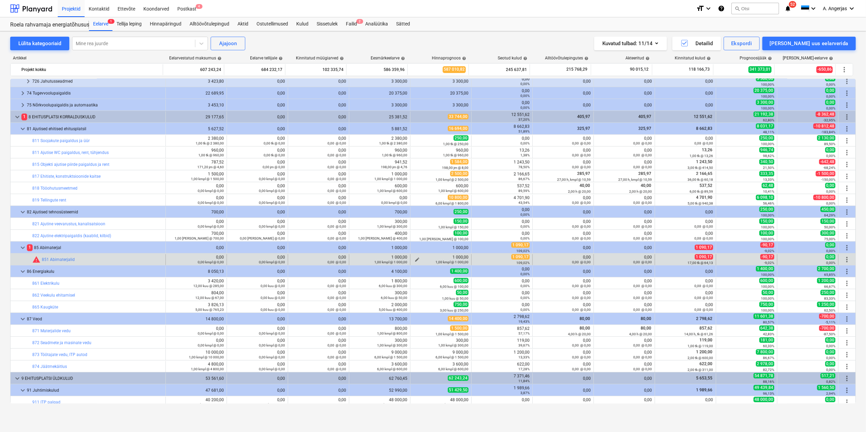
click at [415, 261] on div "1,00 kmpl @ 1 000,00" at bounding box center [440, 262] width 55 height 5
click at [416, 260] on span "edit" at bounding box center [417, 259] width 5 height 5
type textarea "x"
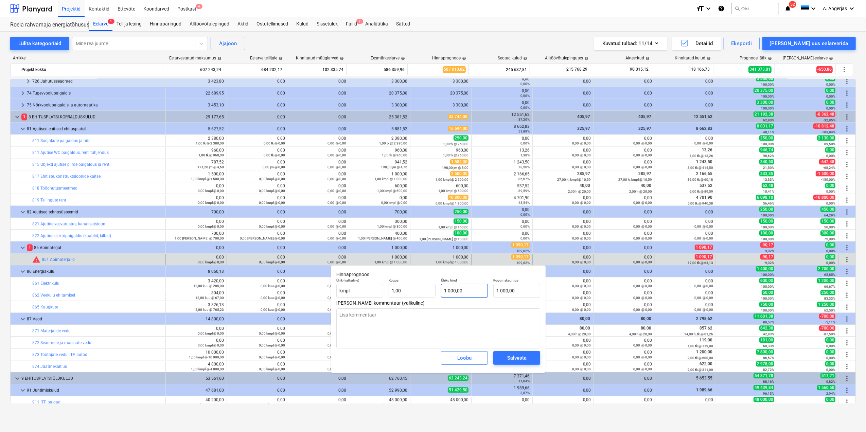
type input "1000"
click at [460, 290] on input "1000" at bounding box center [464, 291] width 47 height 14
drag, startPoint x: 463, startPoint y: 289, endPoint x: 417, endPoint y: 290, distance: 45.6
click at [426, 289] on div "Ühik (valikuline) kmpl Kogus 1,00 Ühiku hind 1000 Kogumaksumus 1 000,00" at bounding box center [438, 288] width 209 height 25
type textarea "x"
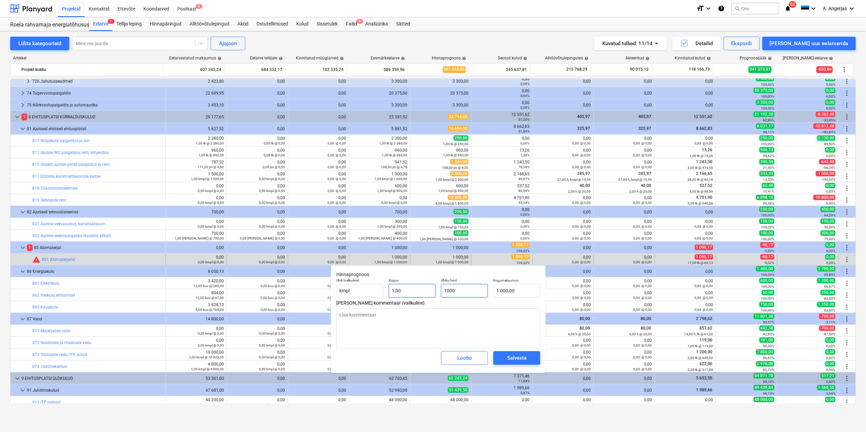
type input "1"
type input "1,00"
type textarea "x"
type input "18"
type input "18,00"
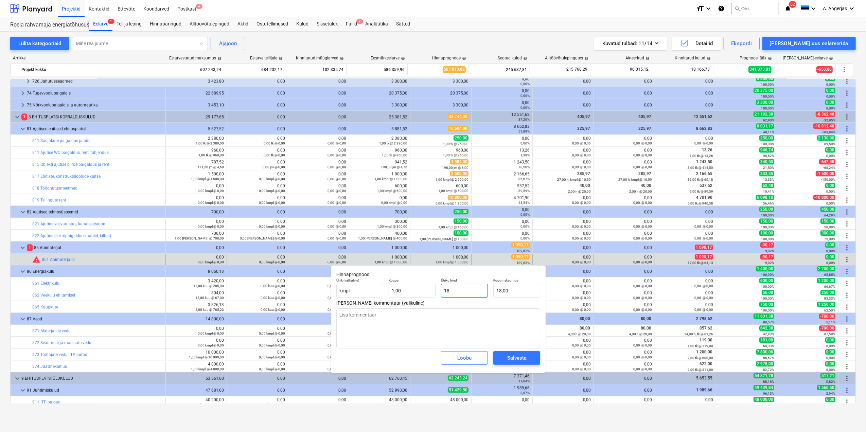
type textarea "x"
type input "180"
type input "180,00"
type textarea "x"
type input "1800"
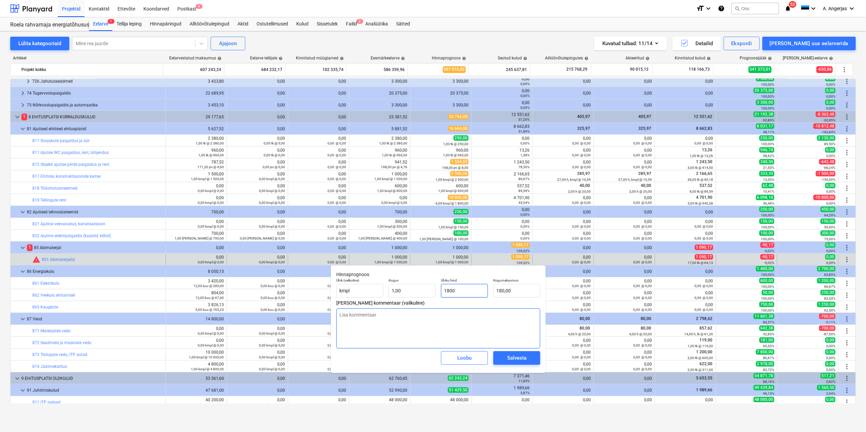
type input "1 800,00"
click at [525, 358] on div "Salvesta" at bounding box center [516, 358] width 19 height 9
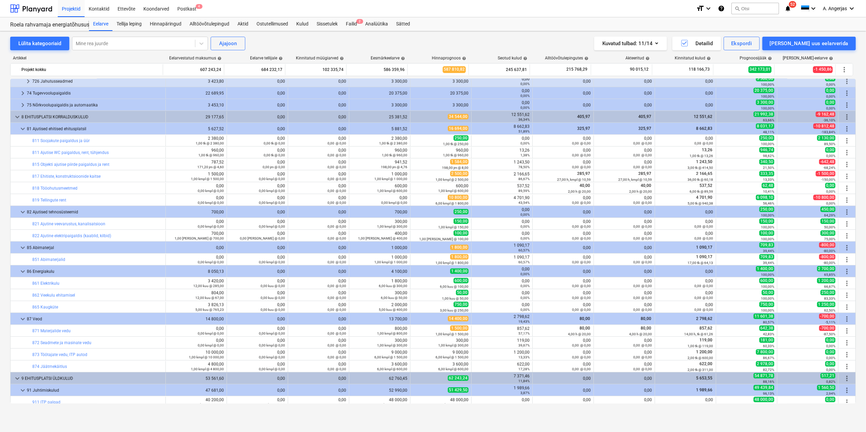
type textarea "x"
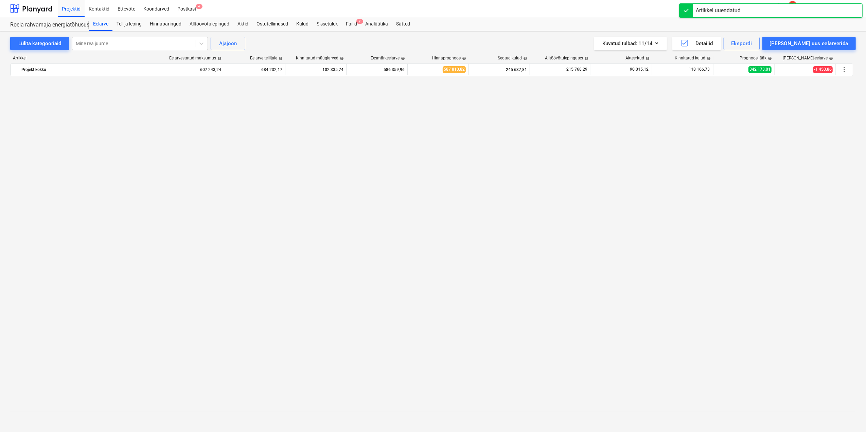
scroll to position [1715, 0]
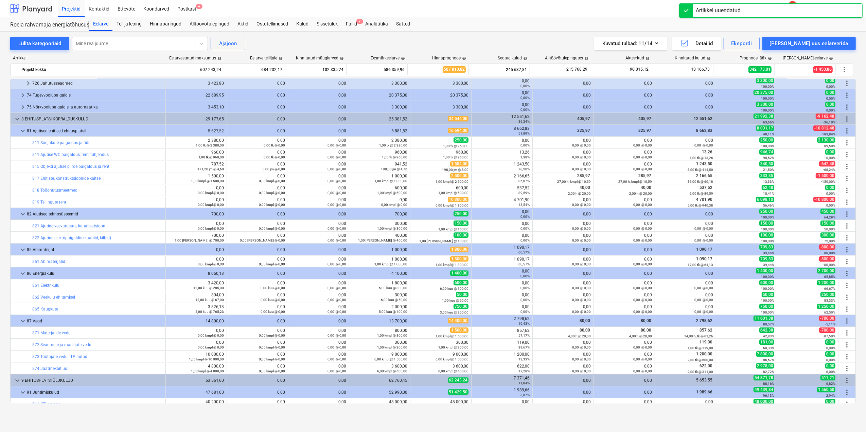
click at [32, 8] on div at bounding box center [31, 8] width 42 height 17
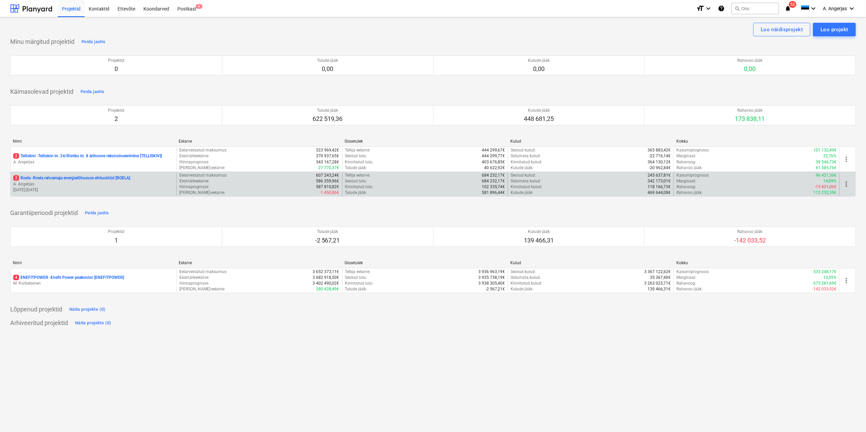
drag, startPoint x: 833, startPoint y: 176, endPoint x: 805, endPoint y: 174, distance: 27.9
click at [805, 174] on div "Kasumiprognoos : 96 421,36€" at bounding box center [757, 176] width 160 height 6
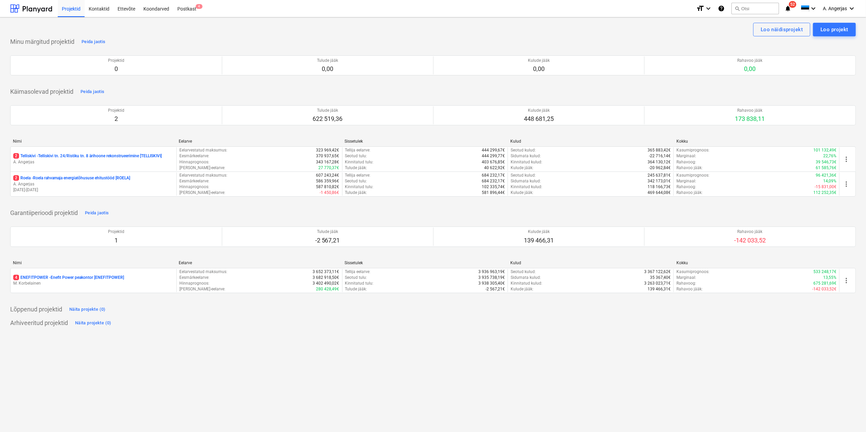
drag, startPoint x: 805, startPoint y: 174, endPoint x: 793, endPoint y: 222, distance: 49.0
click at [793, 222] on div "Projektid 1 Tulude jääk -2 567,21 Kulude jääk 139 466,31 Rahavoo jääk -142 033,…" at bounding box center [433, 237] width 846 height 36
click at [31, 7] on div at bounding box center [31, 8] width 42 height 17
click at [177, 12] on div "Postkast 4" at bounding box center [186, 8] width 27 height 17
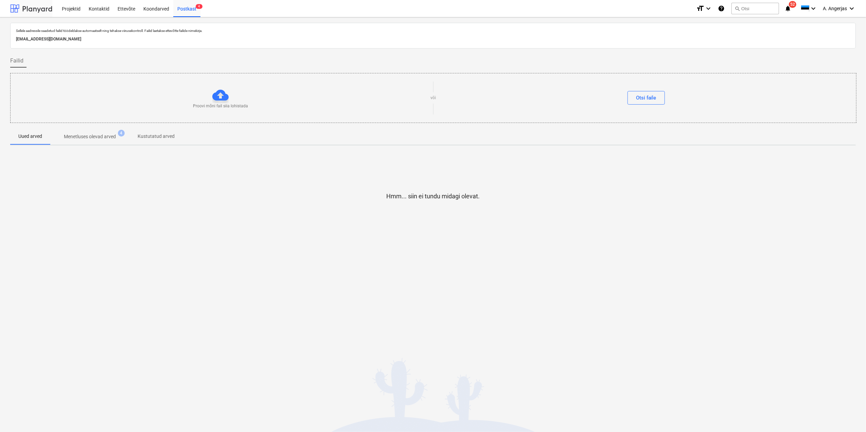
click at [43, 9] on div at bounding box center [31, 8] width 42 height 17
